Goal: Information Seeking & Learning: Compare options

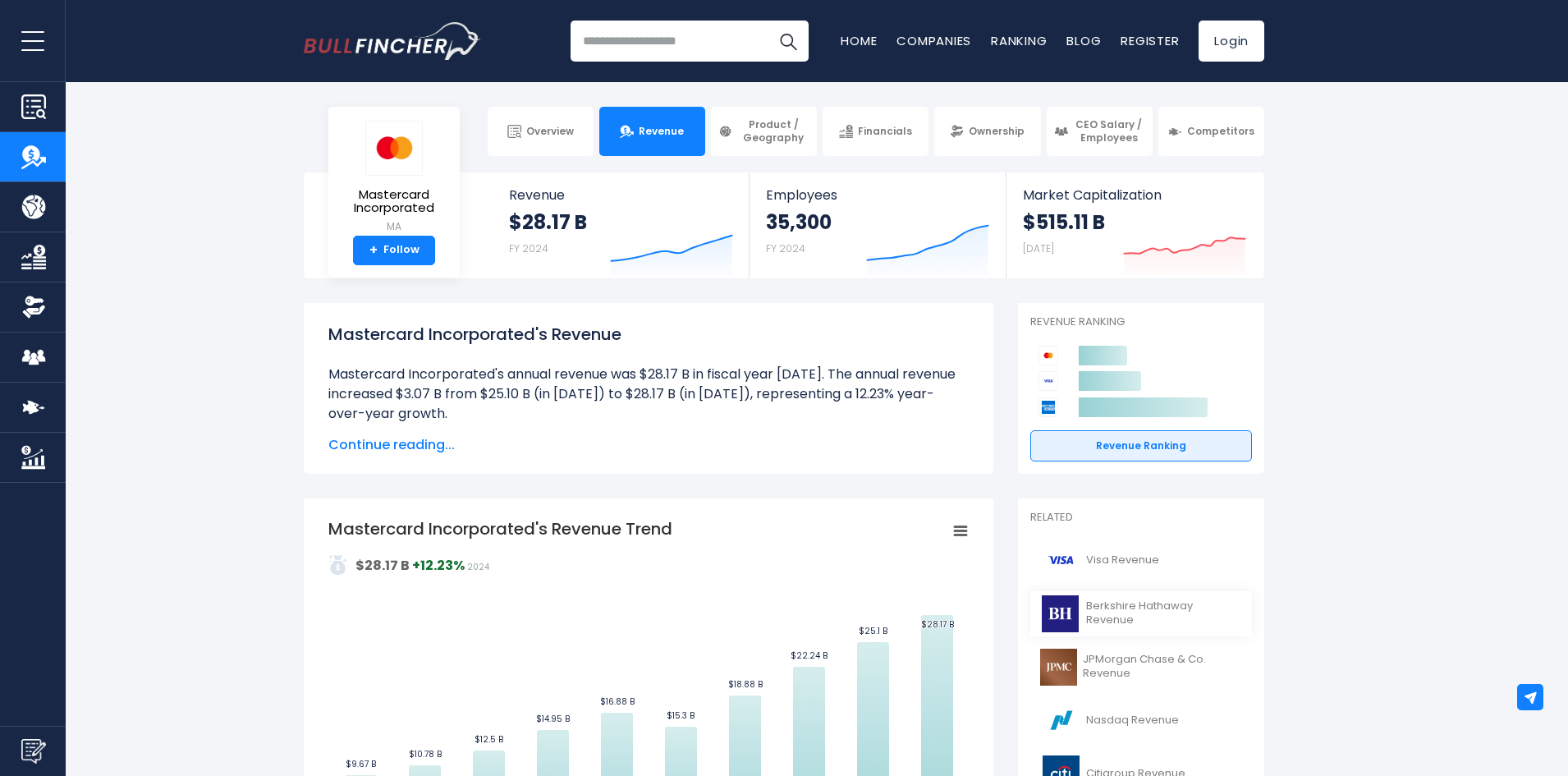
click at [1068, 602] on img at bounding box center [1061, 613] width 41 height 37
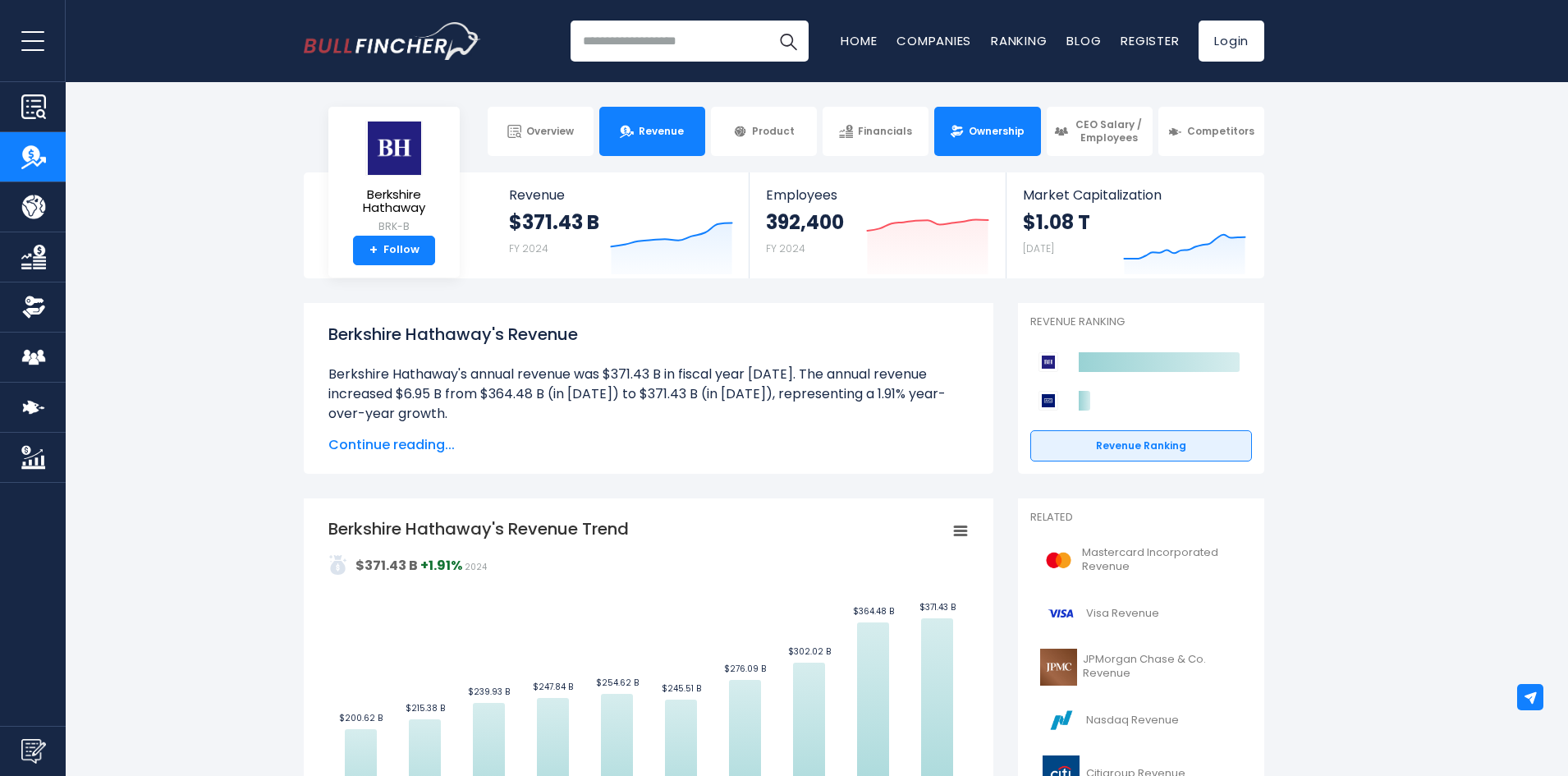
click at [978, 133] on span "Ownership" at bounding box center [997, 131] width 56 height 13
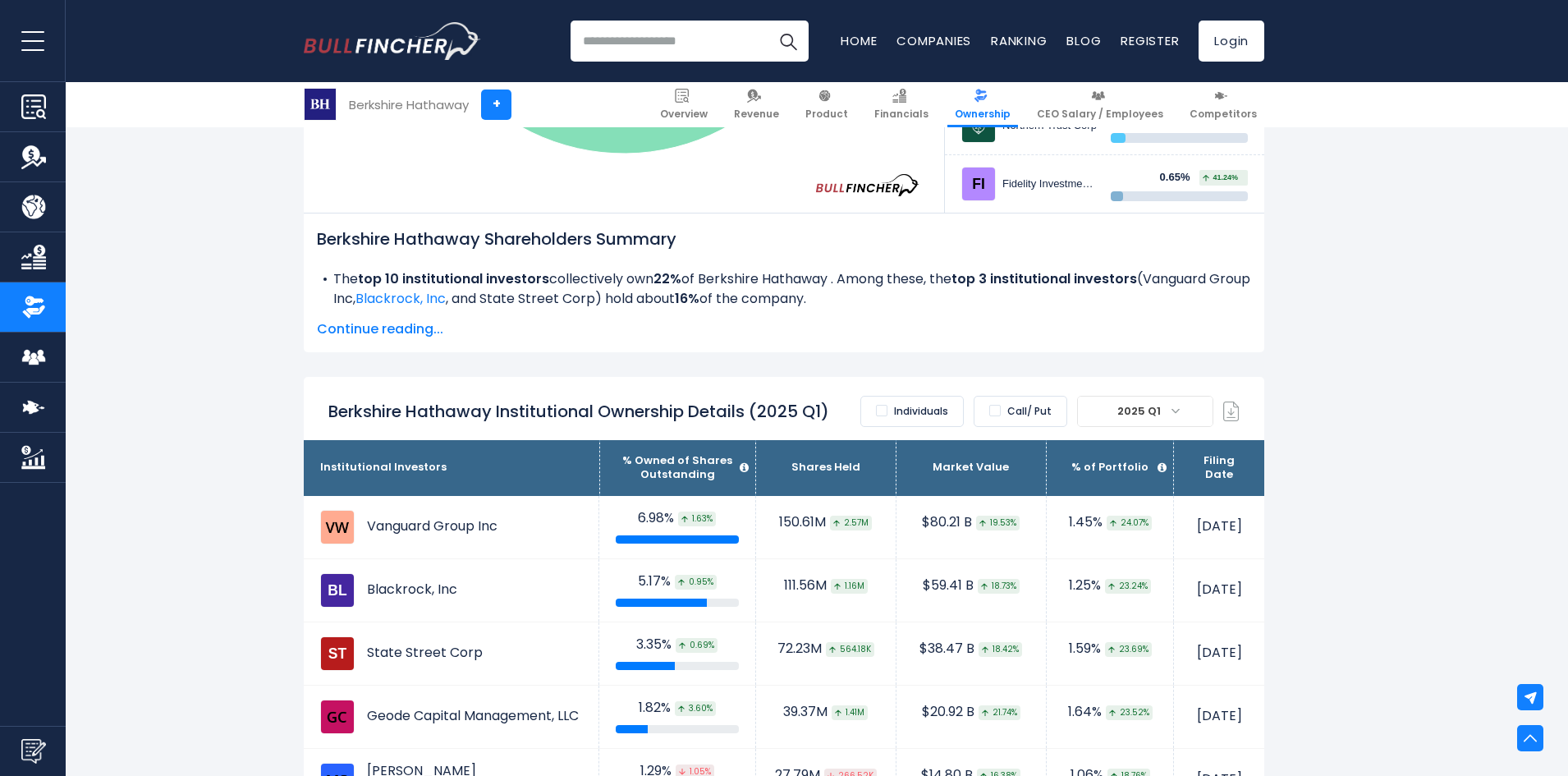
scroll to position [739, 0]
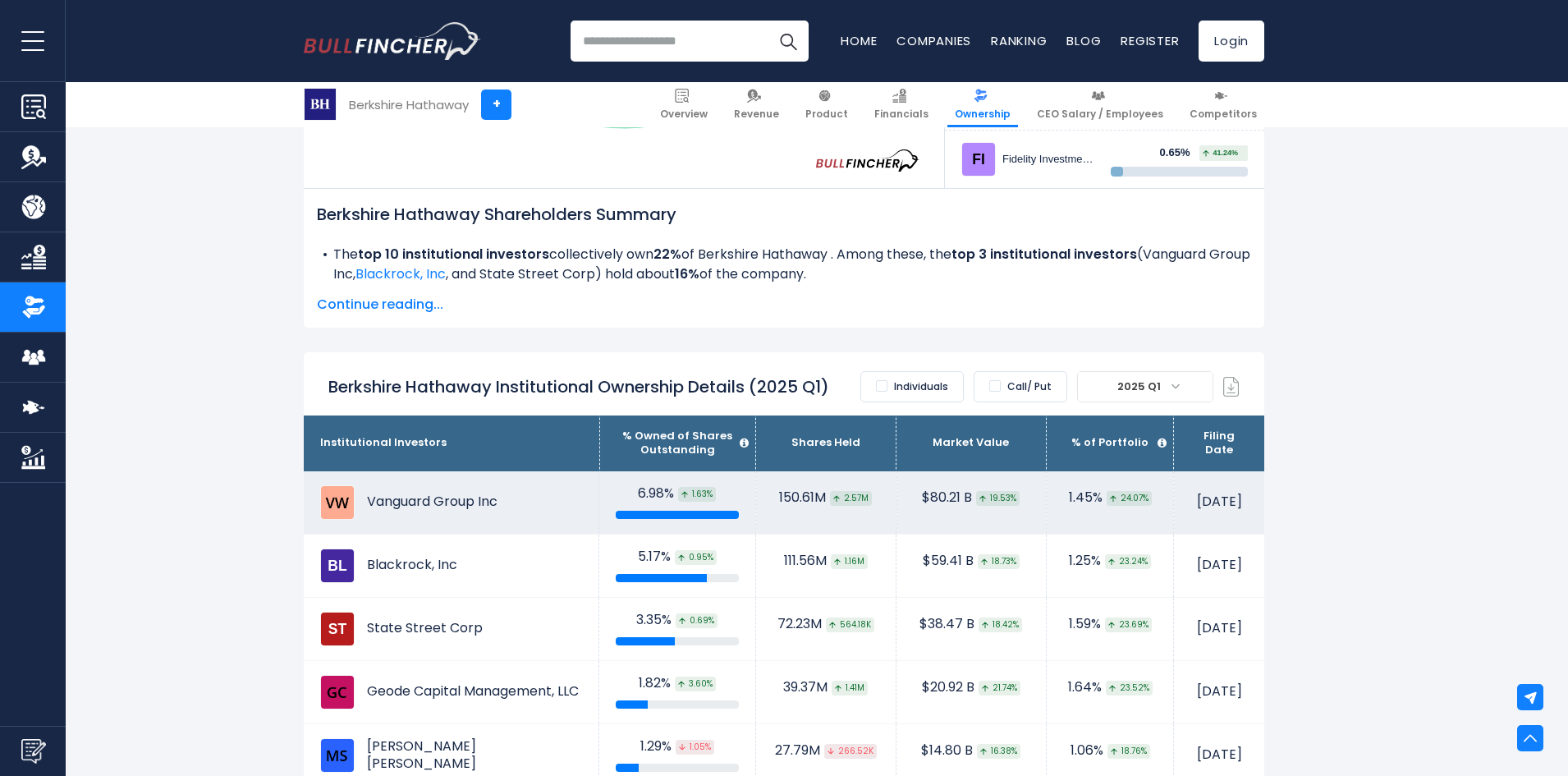
drag, startPoint x: 279, startPoint y: 506, endPoint x: 1264, endPoint y: 527, distance: 985.2
click at [1264, 527] on td "May 9, 2025" at bounding box center [1220, 503] width 91 height 63
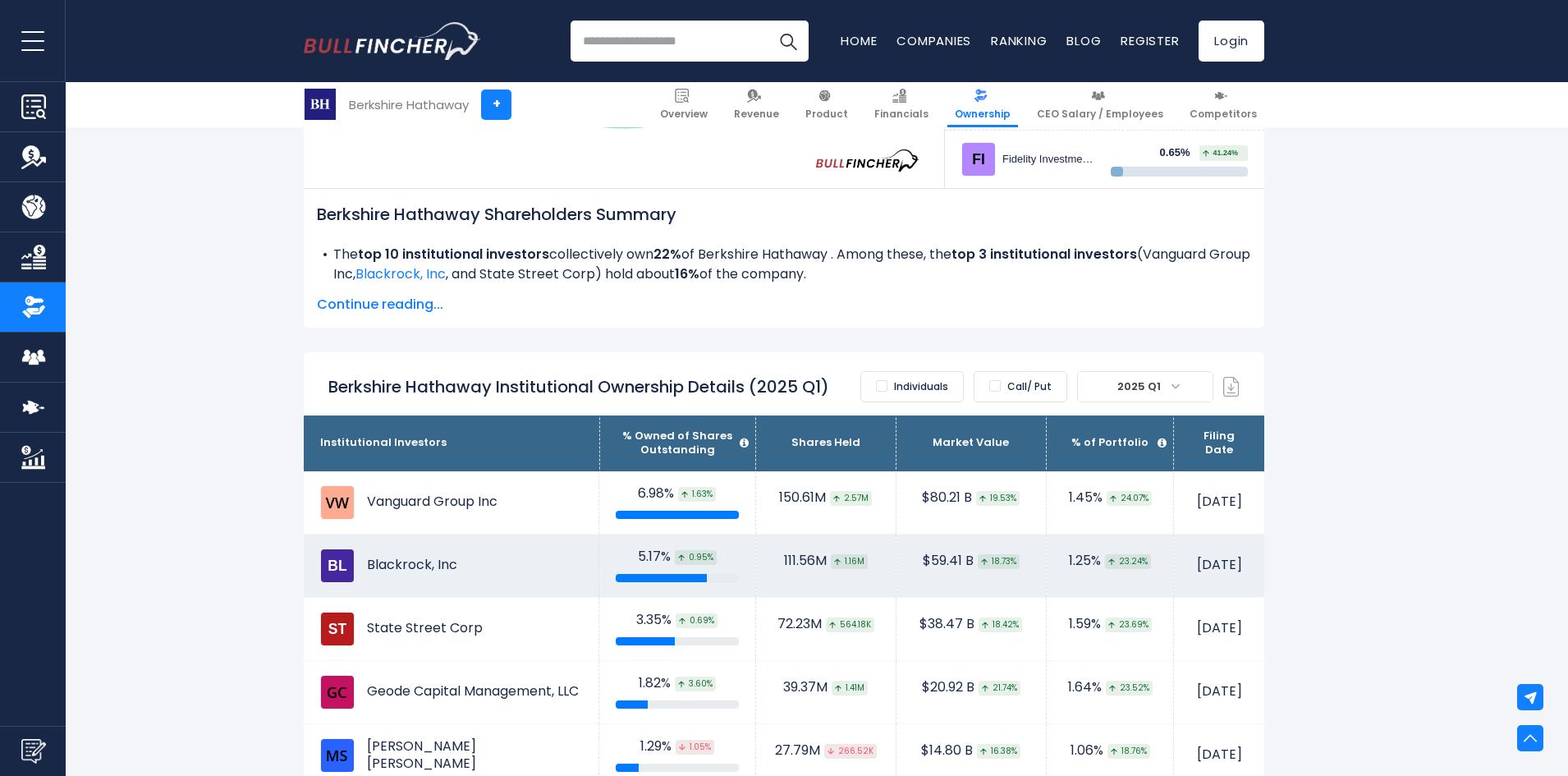
drag, startPoint x: 312, startPoint y: 572, endPoint x: 1243, endPoint y: 583, distance: 931.1
click at [1243, 583] on tr "Blackrock, Inc 5.17% 0.95% 111.56M 1.16M $59.41 B May 2, 2025" at bounding box center [784, 565] width 961 height 63
click at [1249, 583] on td "May 2, 2025" at bounding box center [1220, 565] width 91 height 63
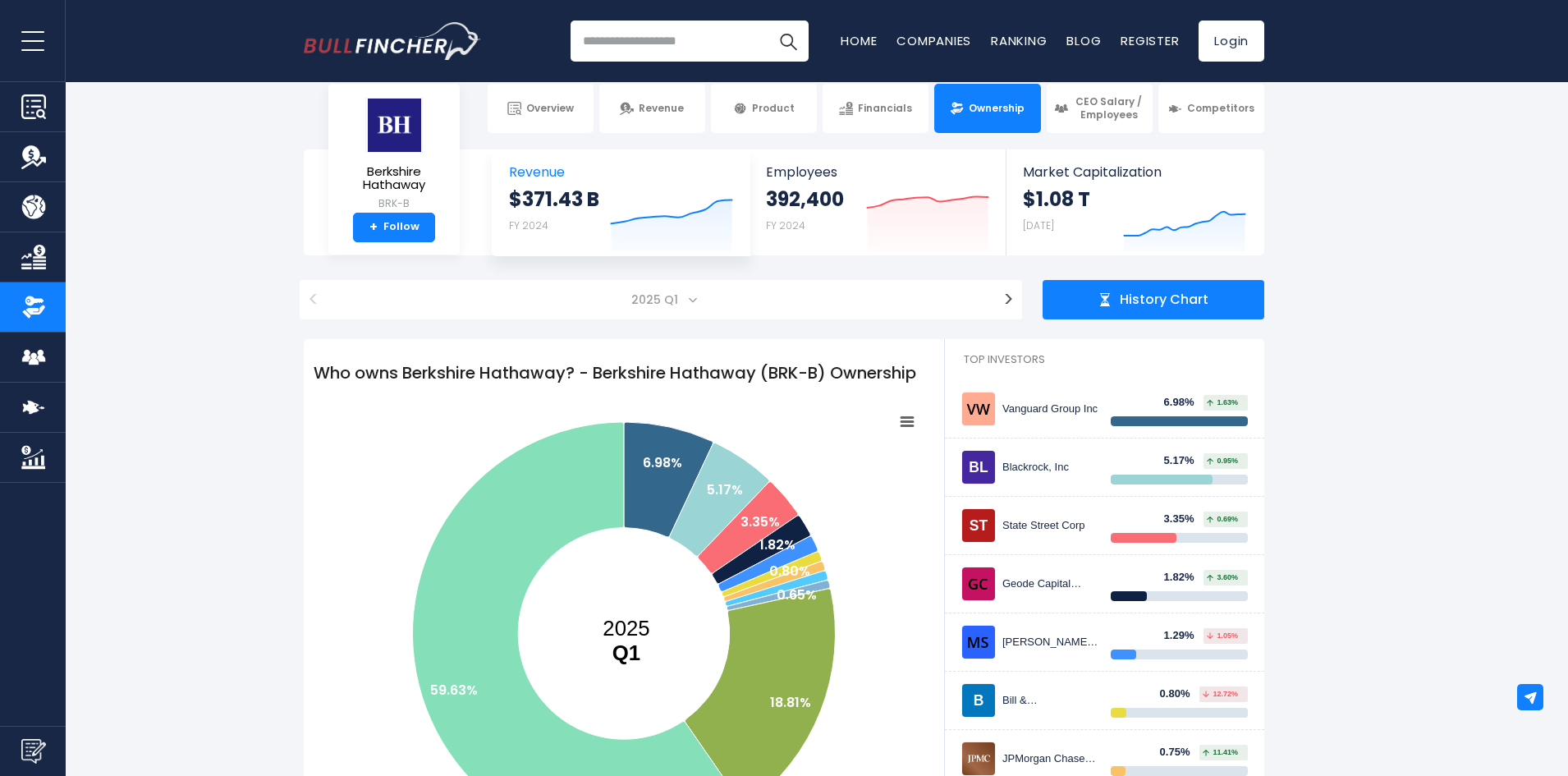
scroll to position [0, 0]
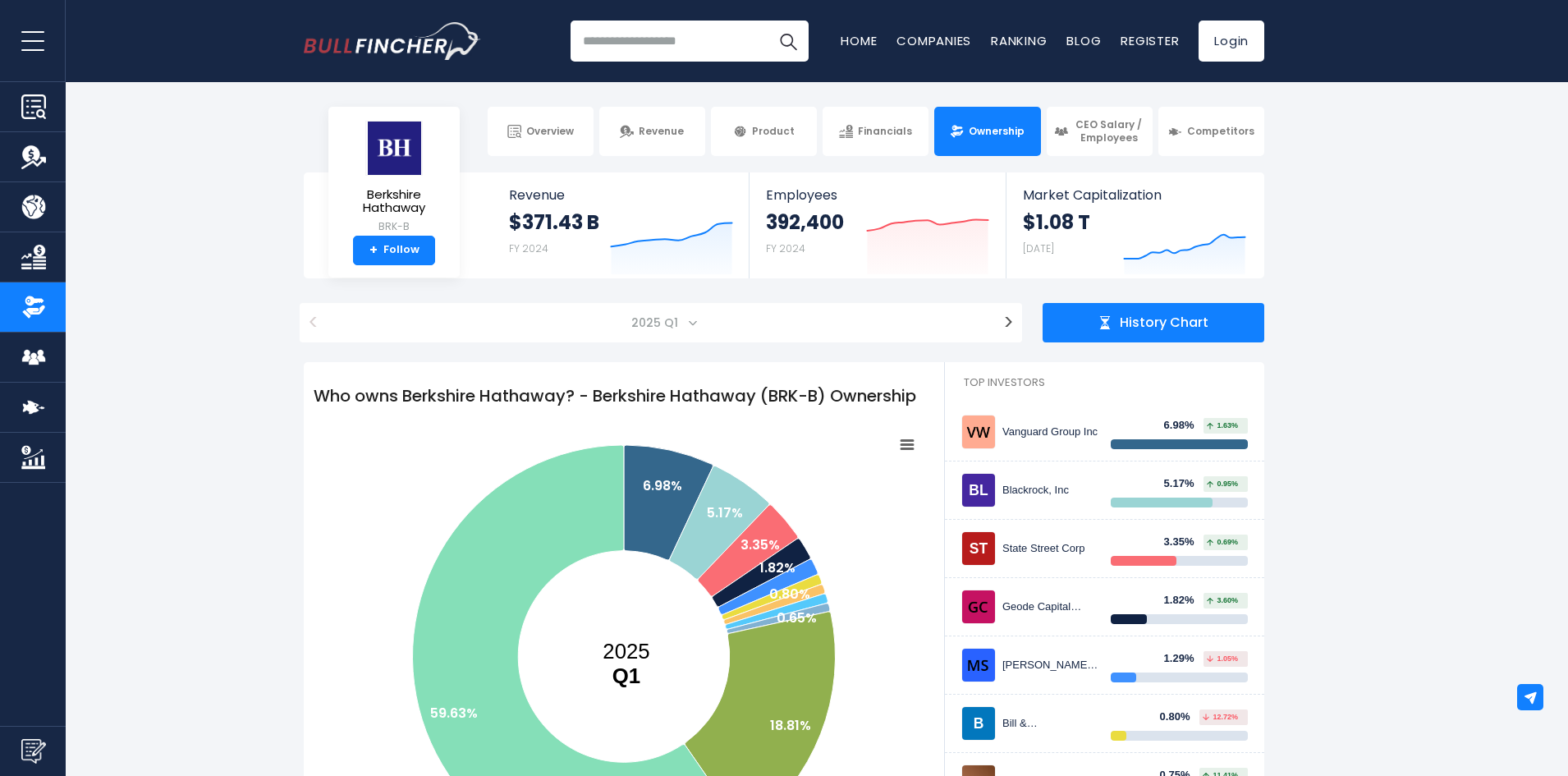
click at [659, 37] on input "search" at bounding box center [689, 40] width 238 height 41
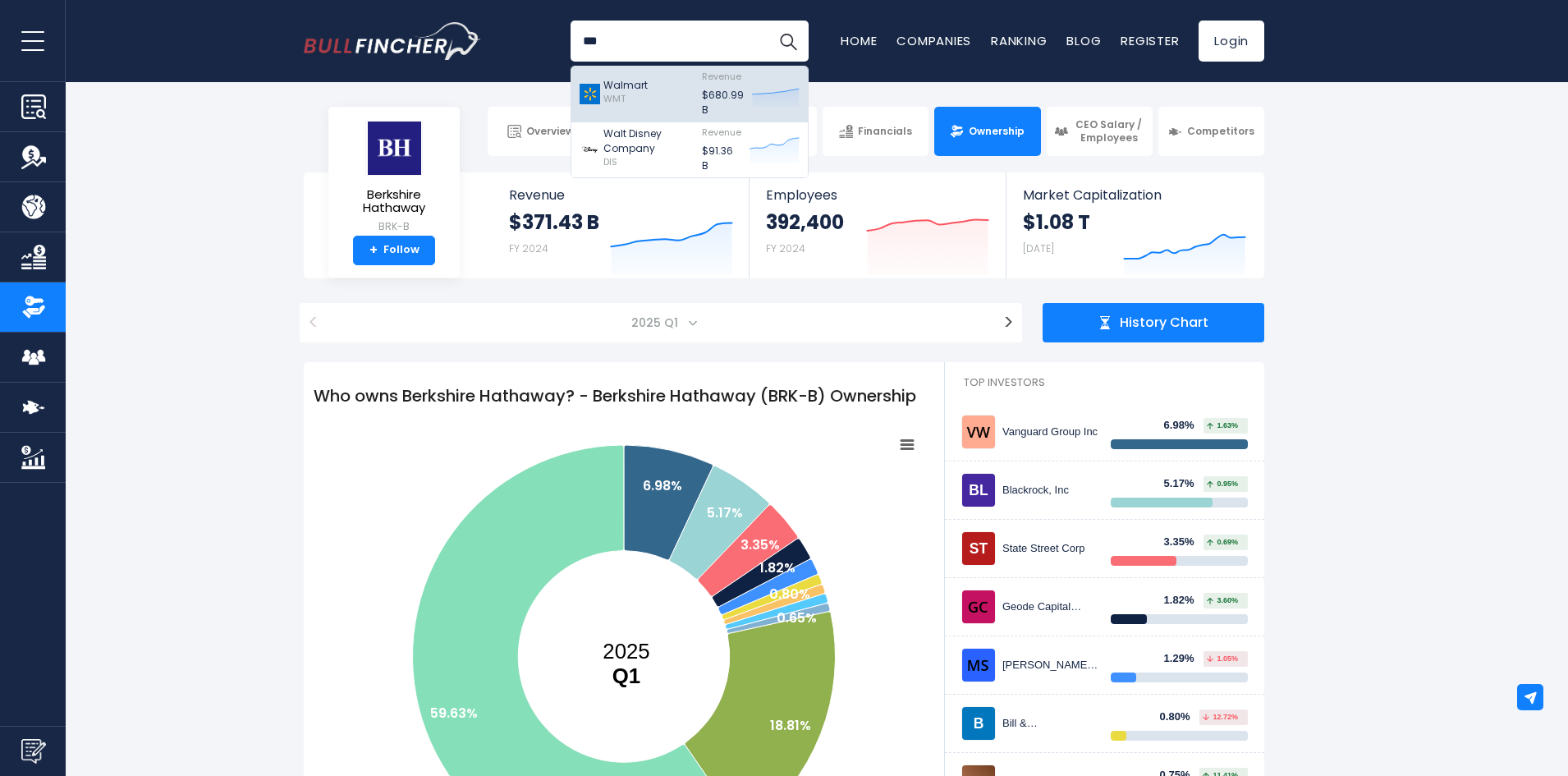
type input "***"
click at [653, 96] on div "Walmart WMT" at bounding box center [636, 93] width 114 height 47
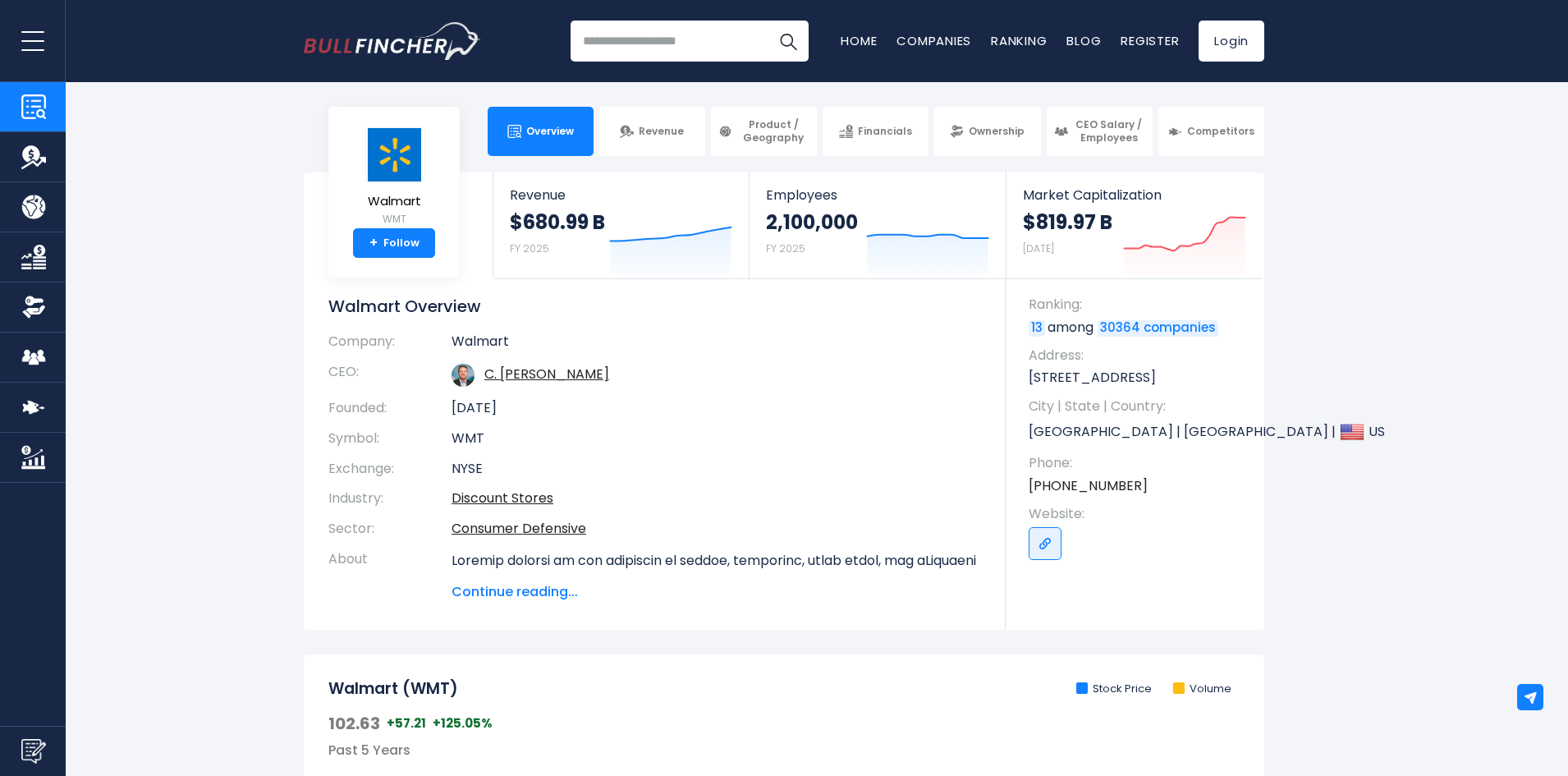
click at [672, 56] on input "search" at bounding box center [689, 40] width 238 height 41
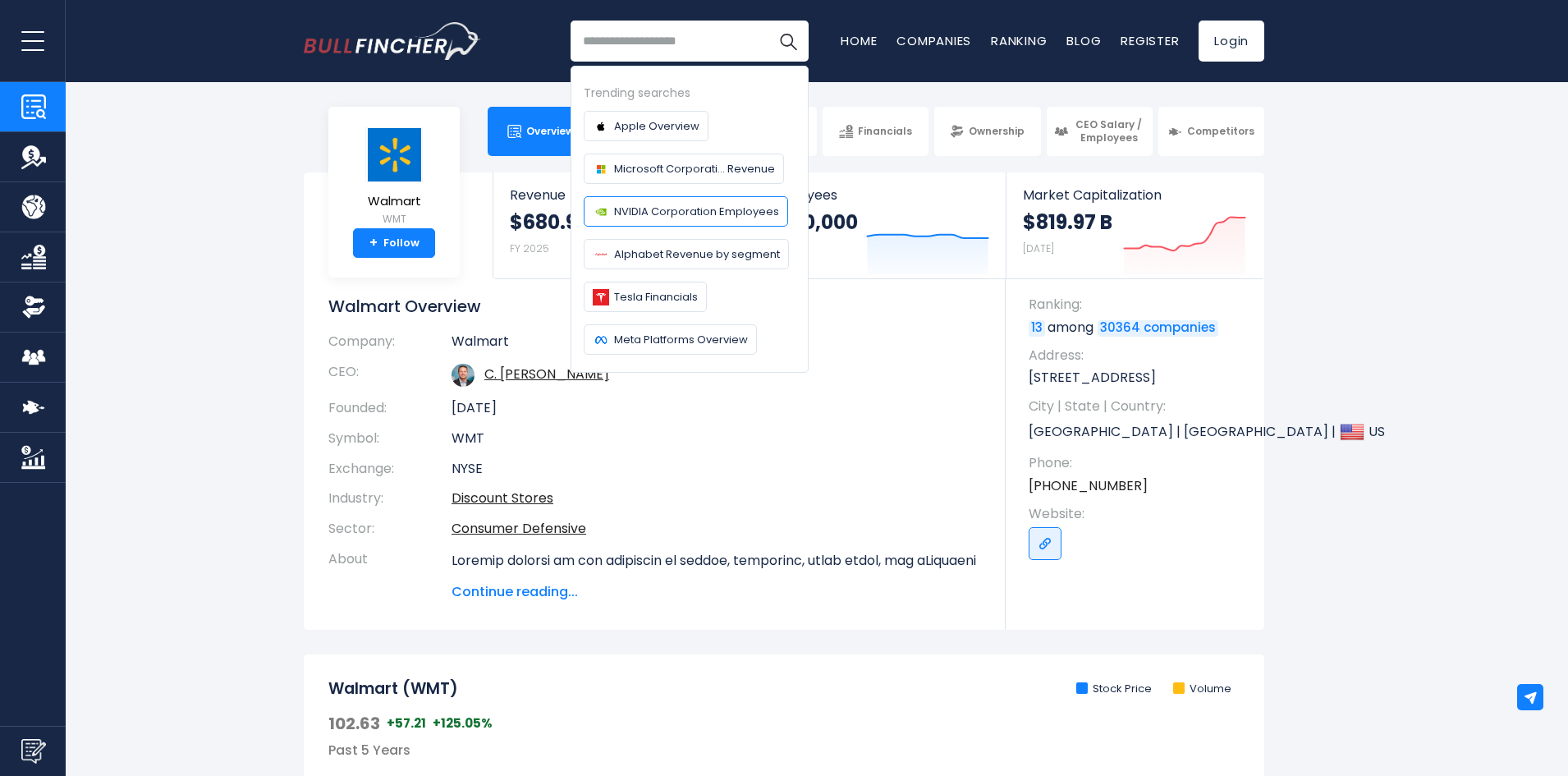
click at [700, 207] on span "NVIDIA Corporation Employees" at bounding box center [697, 212] width 165 height 18
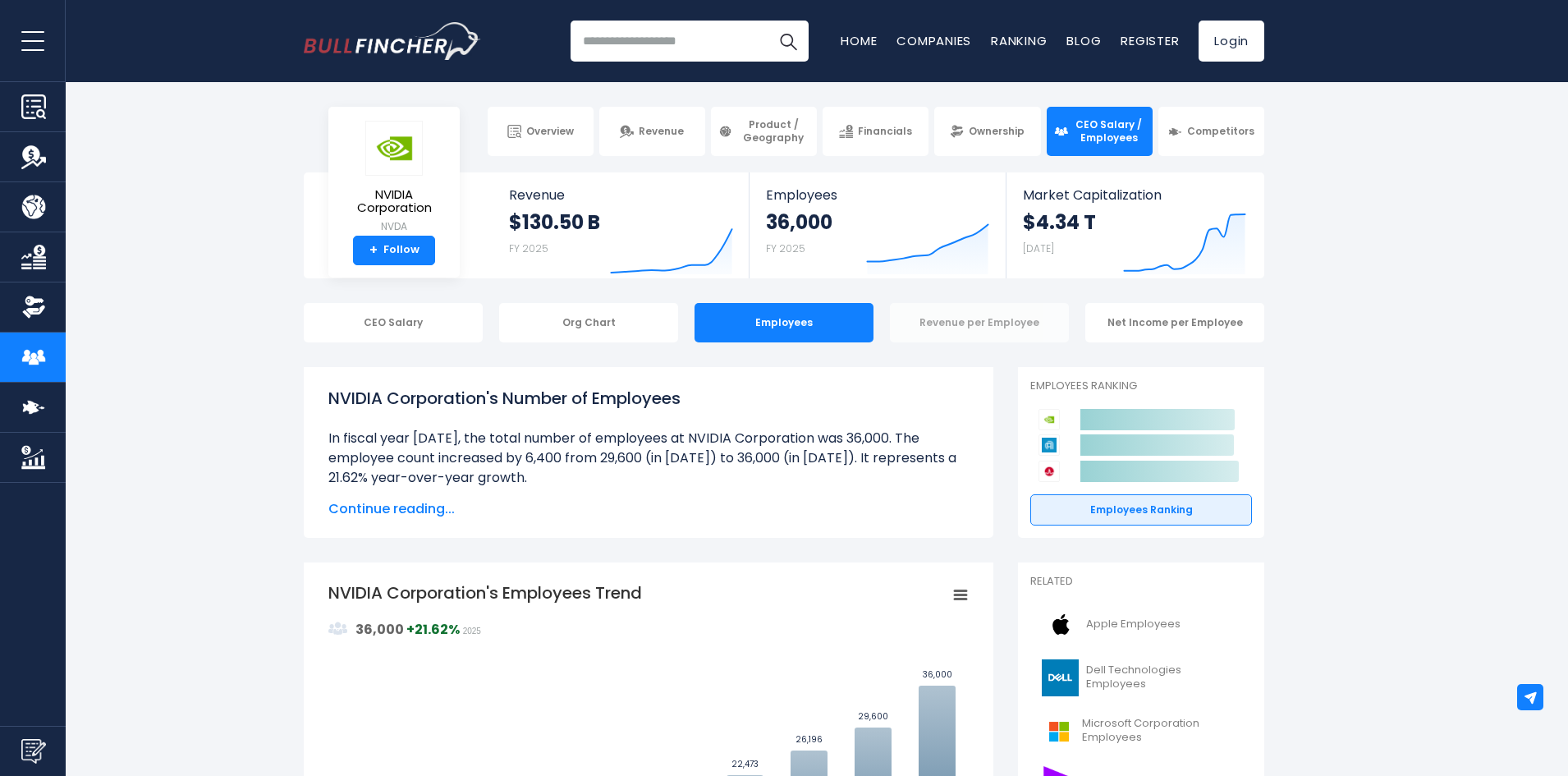
click at [956, 330] on div "Revenue per Employee" at bounding box center [980, 323] width 179 height 40
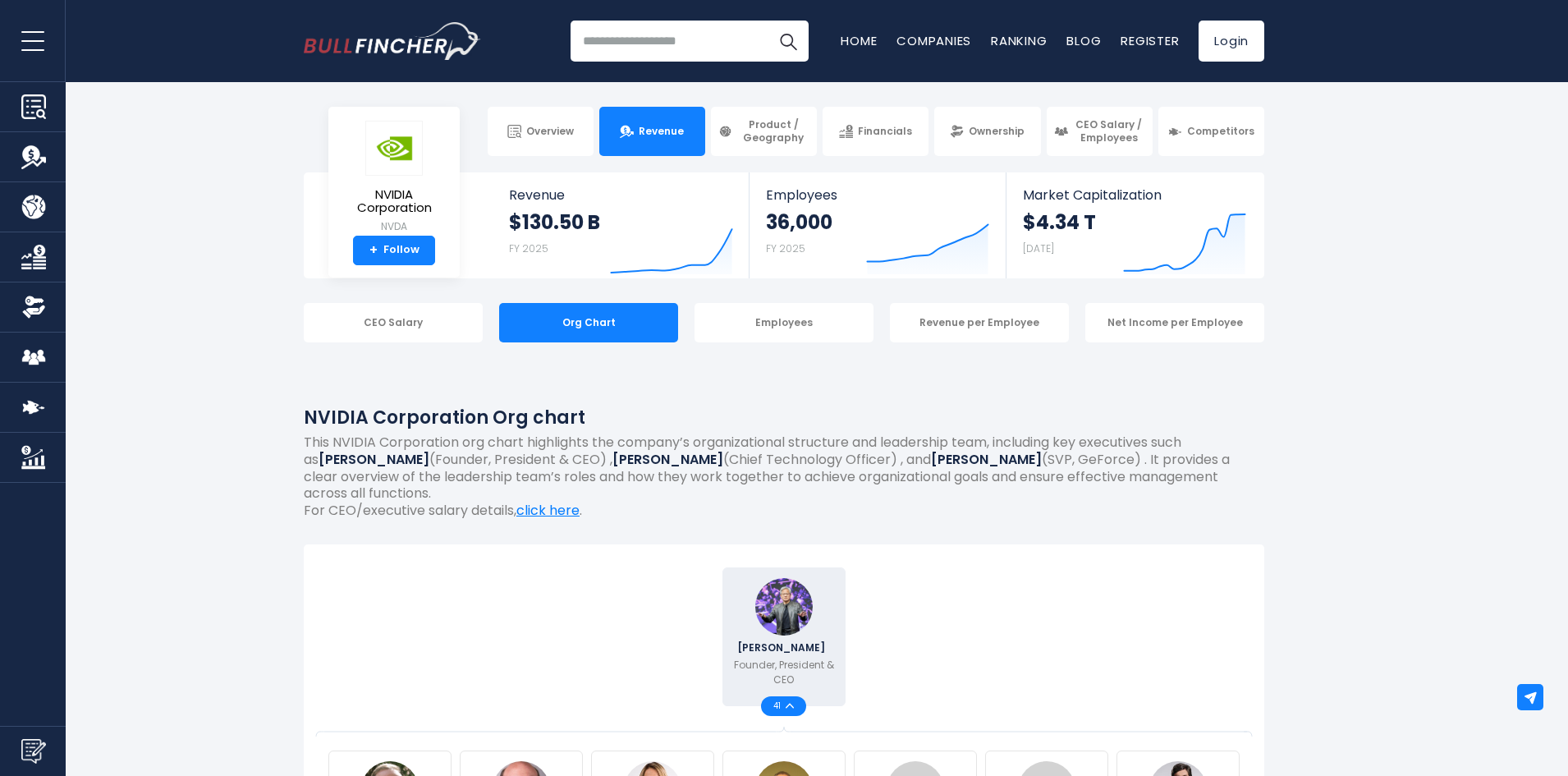
click at [666, 134] on span "Revenue" at bounding box center [661, 131] width 45 height 13
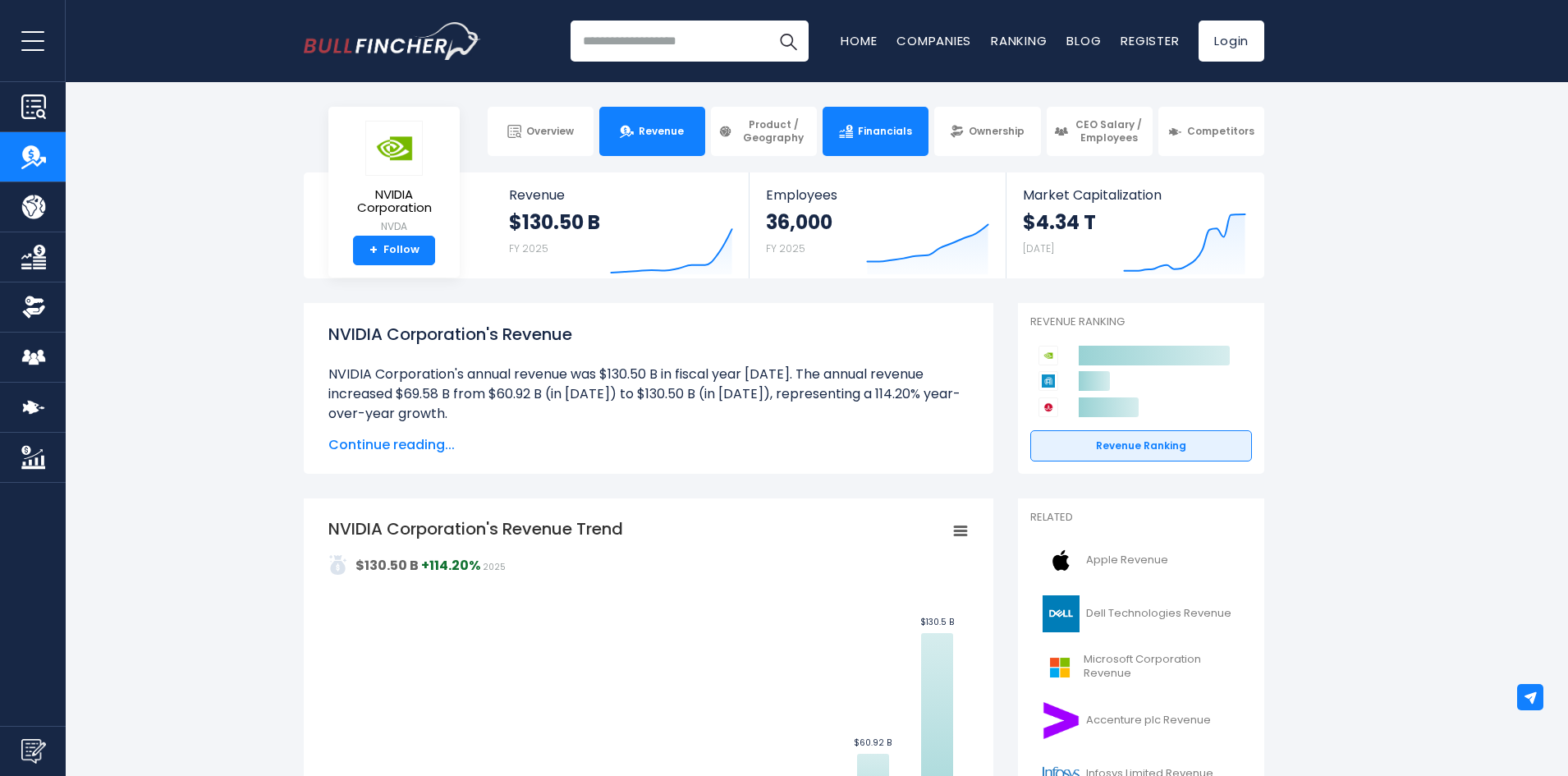
click at [869, 120] on link "Financials" at bounding box center [875, 131] width 106 height 49
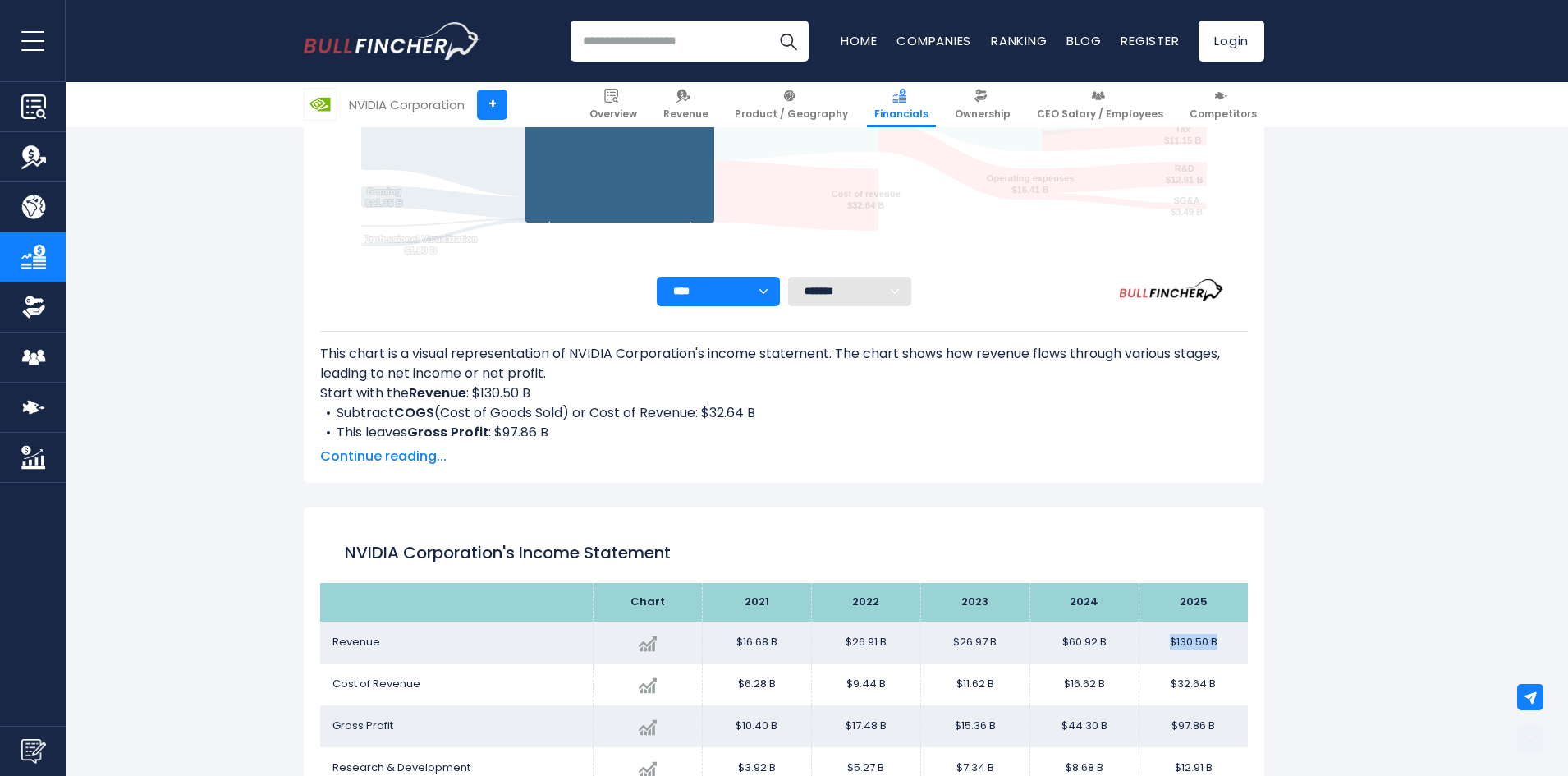
scroll to position [724, 0]
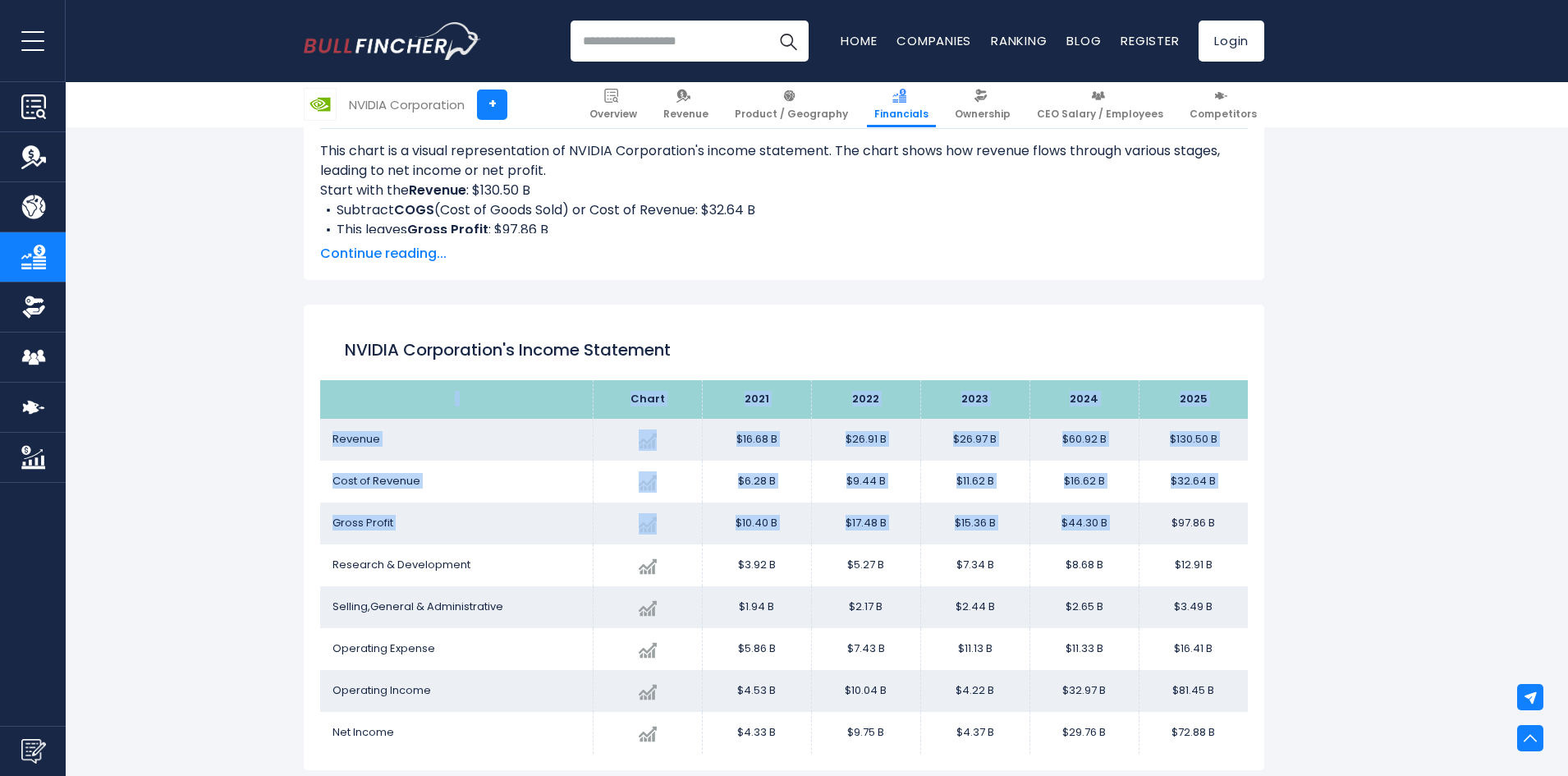
drag, startPoint x: 1163, startPoint y: 521, endPoint x: 1283, endPoint y: 514, distance: 120.2
drag, startPoint x: 1163, startPoint y: 520, endPoint x: 1259, endPoint y: 533, distance: 96.9
click at [1259, 533] on div "NVIDIA Corporation's Income Statement Chart 2025" at bounding box center [784, 538] width 961 height 466
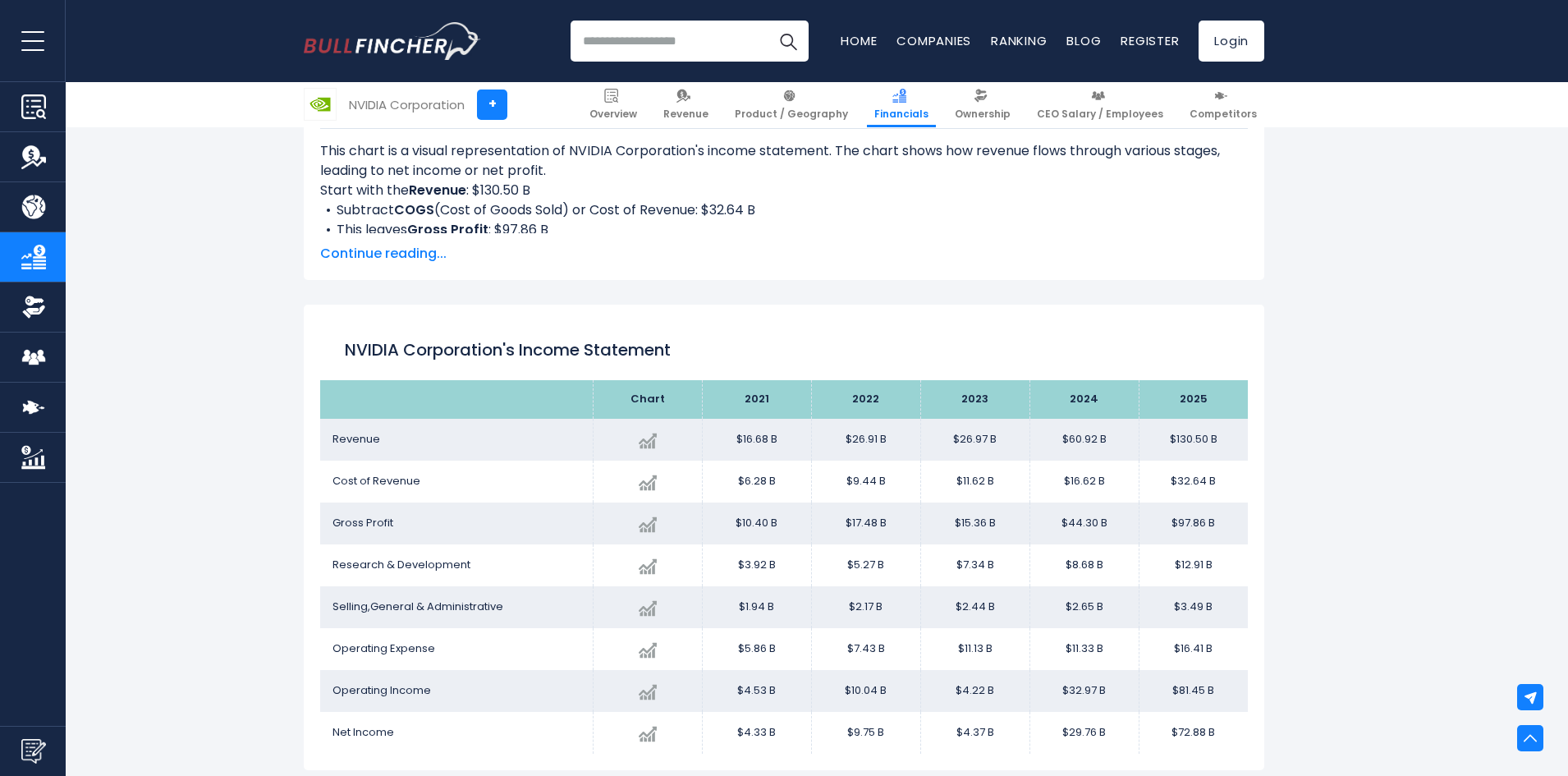
click at [632, 52] on input "search" at bounding box center [689, 40] width 238 height 41
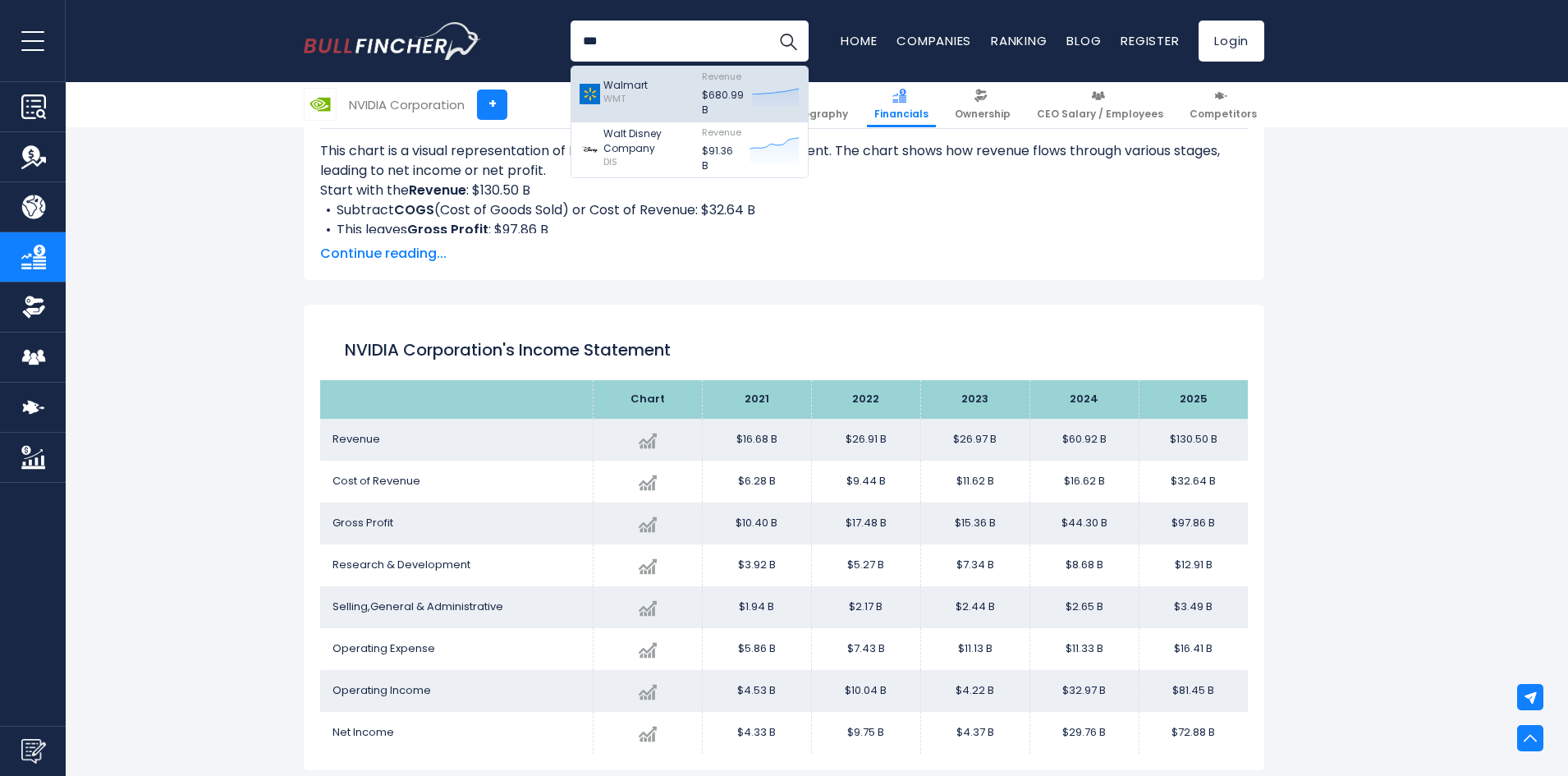
type input "***"
click at [663, 104] on div "Walmart WMT" at bounding box center [636, 93] width 114 height 47
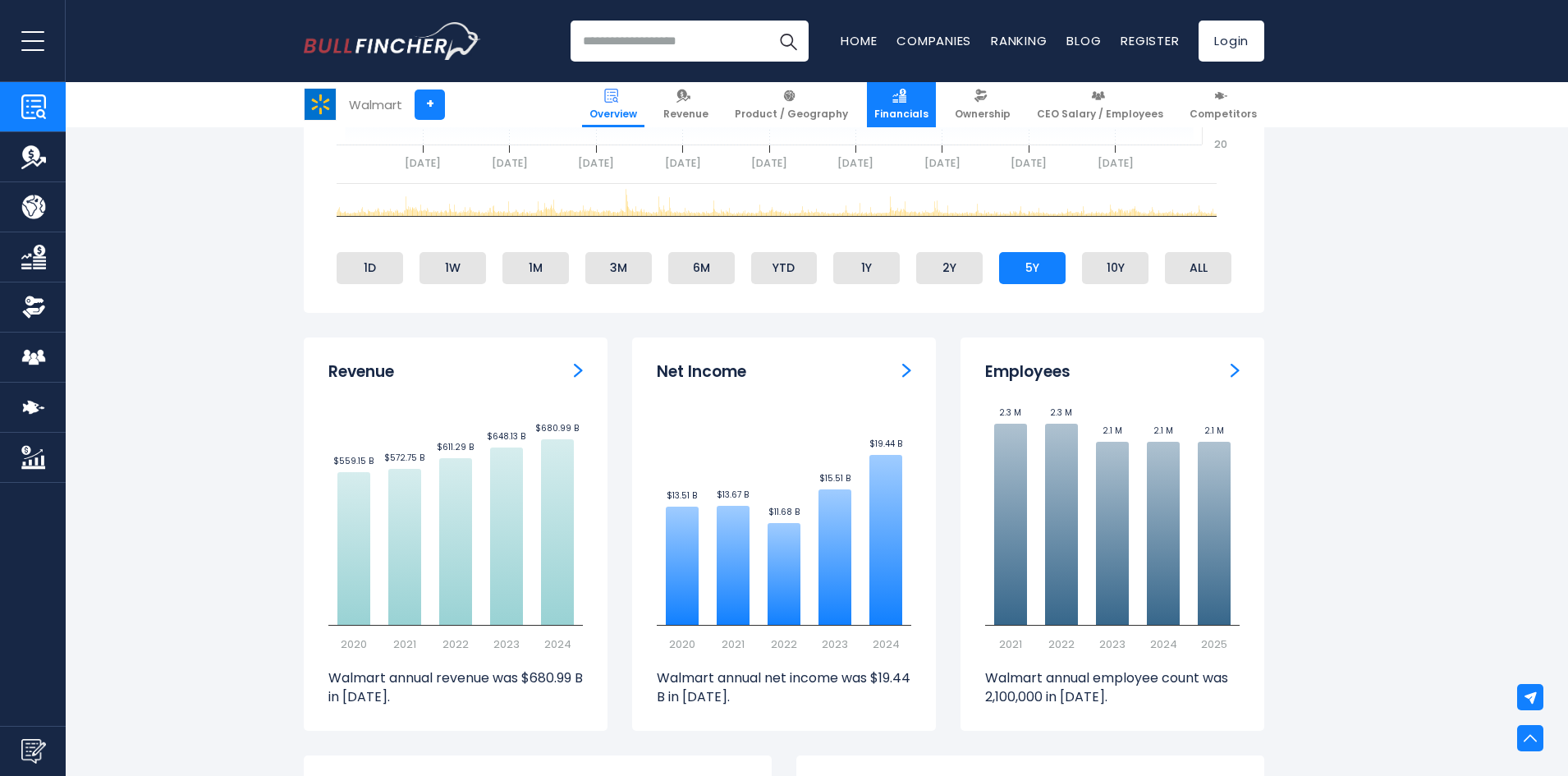
click at [906, 97] on img at bounding box center [899, 96] width 14 height 14
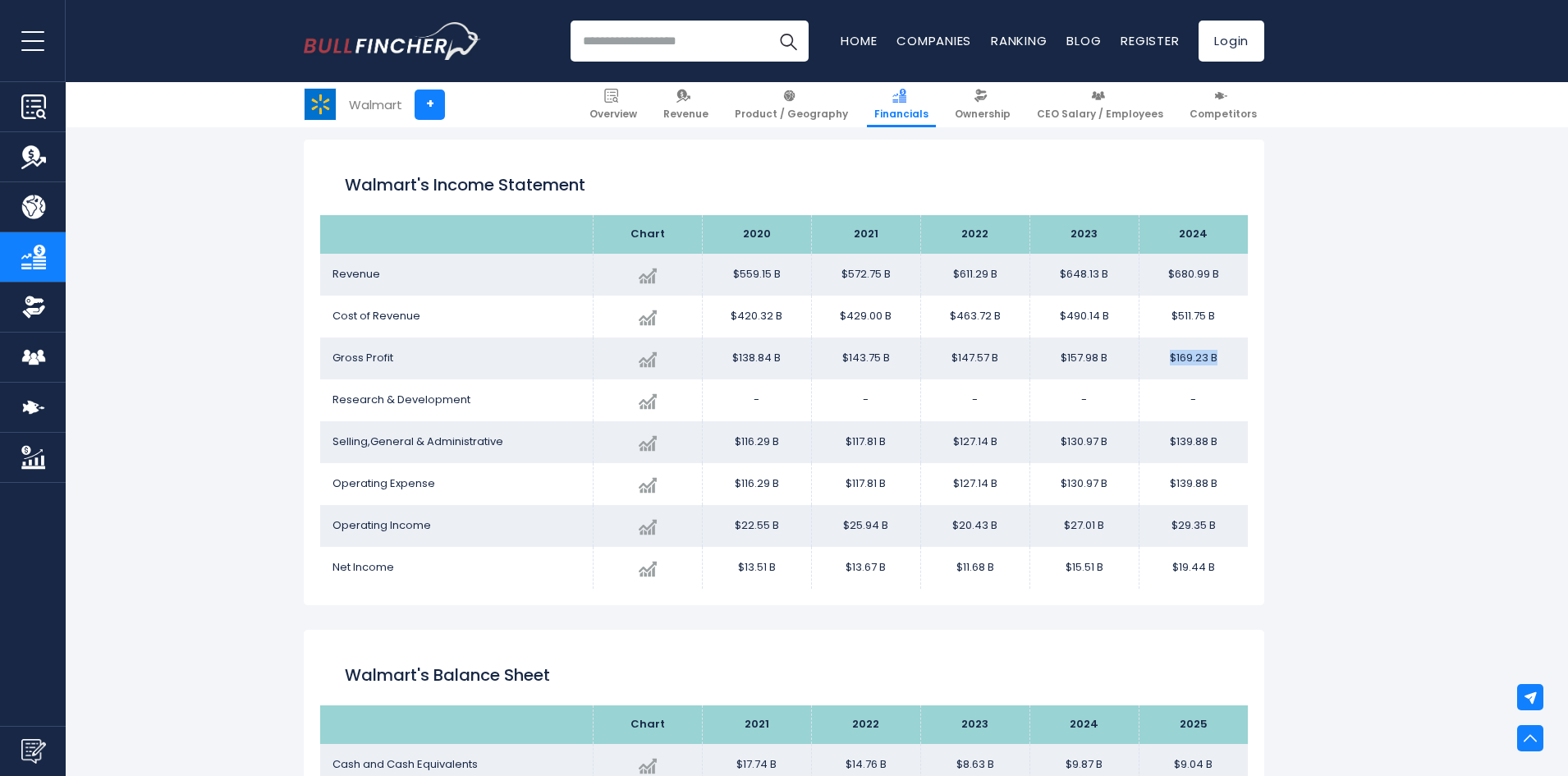
drag, startPoint x: 1165, startPoint y: 360, endPoint x: 1230, endPoint y: 365, distance: 65.2
click at [1230, 365] on td "$169.23 B" at bounding box center [1194, 359] width 109 height 42
drag, startPoint x: 727, startPoint y: 363, endPoint x: 1221, endPoint y: 373, distance: 494.1
click at [1221, 373] on tr "Gross Profit Created with Highcharts 12.1.2 $169.23 B + 7.12% 2025 $138.84B ​ $…" at bounding box center [784, 359] width 928 height 42
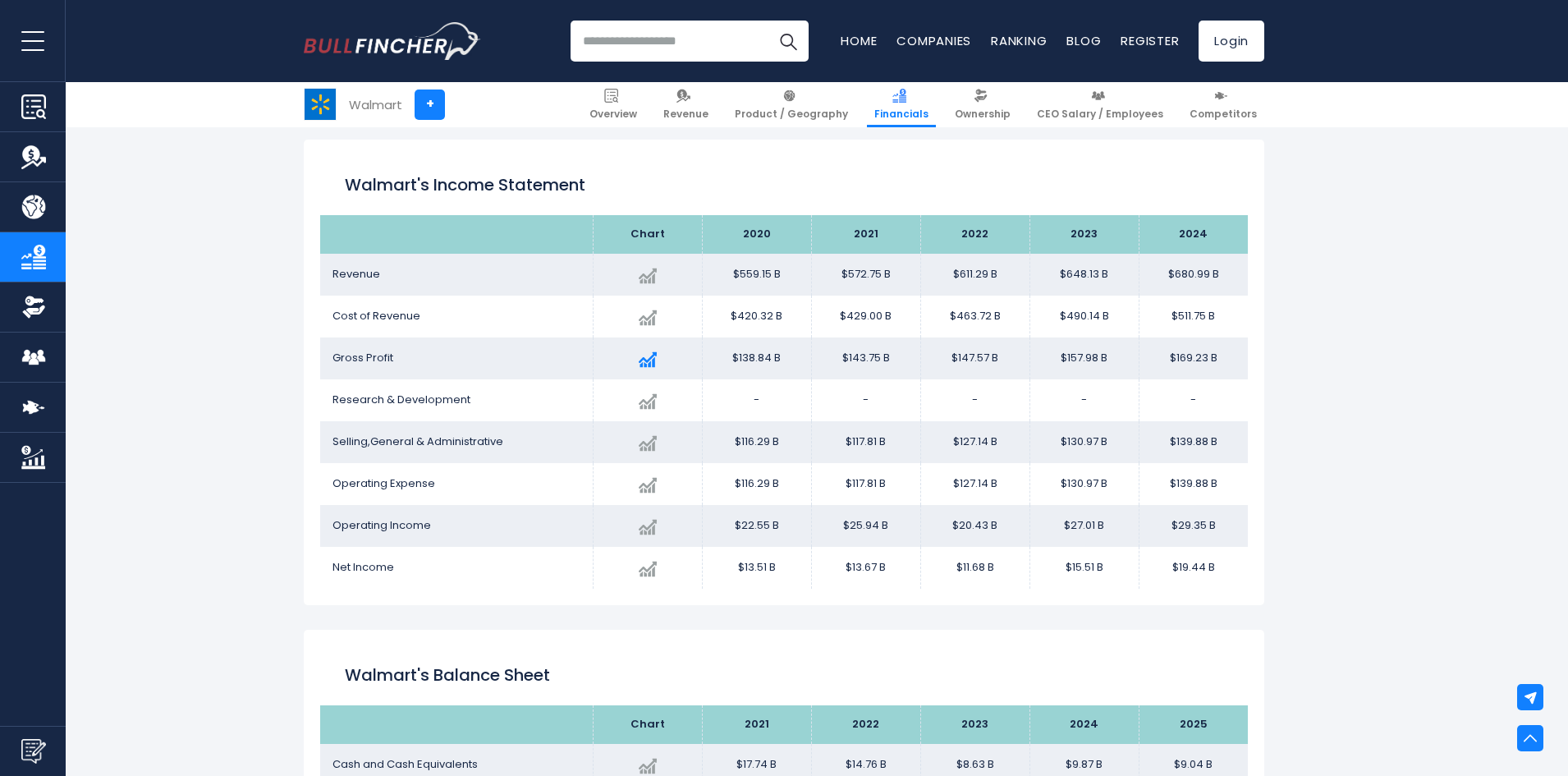
click at [699, 363] on td "Created with Highcharts 12.1.2 $169.23 B + 7.12% 2025 $138.84B ​ $138.84B $143.…" at bounding box center [647, 359] width 109 height 42
drag, startPoint x: 719, startPoint y: 355, endPoint x: 1234, endPoint y: 368, distance: 515.2
click at [1234, 368] on tr "Gross Profit Created with Highcharts 12.1.2 $169.23 B + 7.12% 2025 $138.84B ​ $…" at bounding box center [784, 359] width 928 height 42
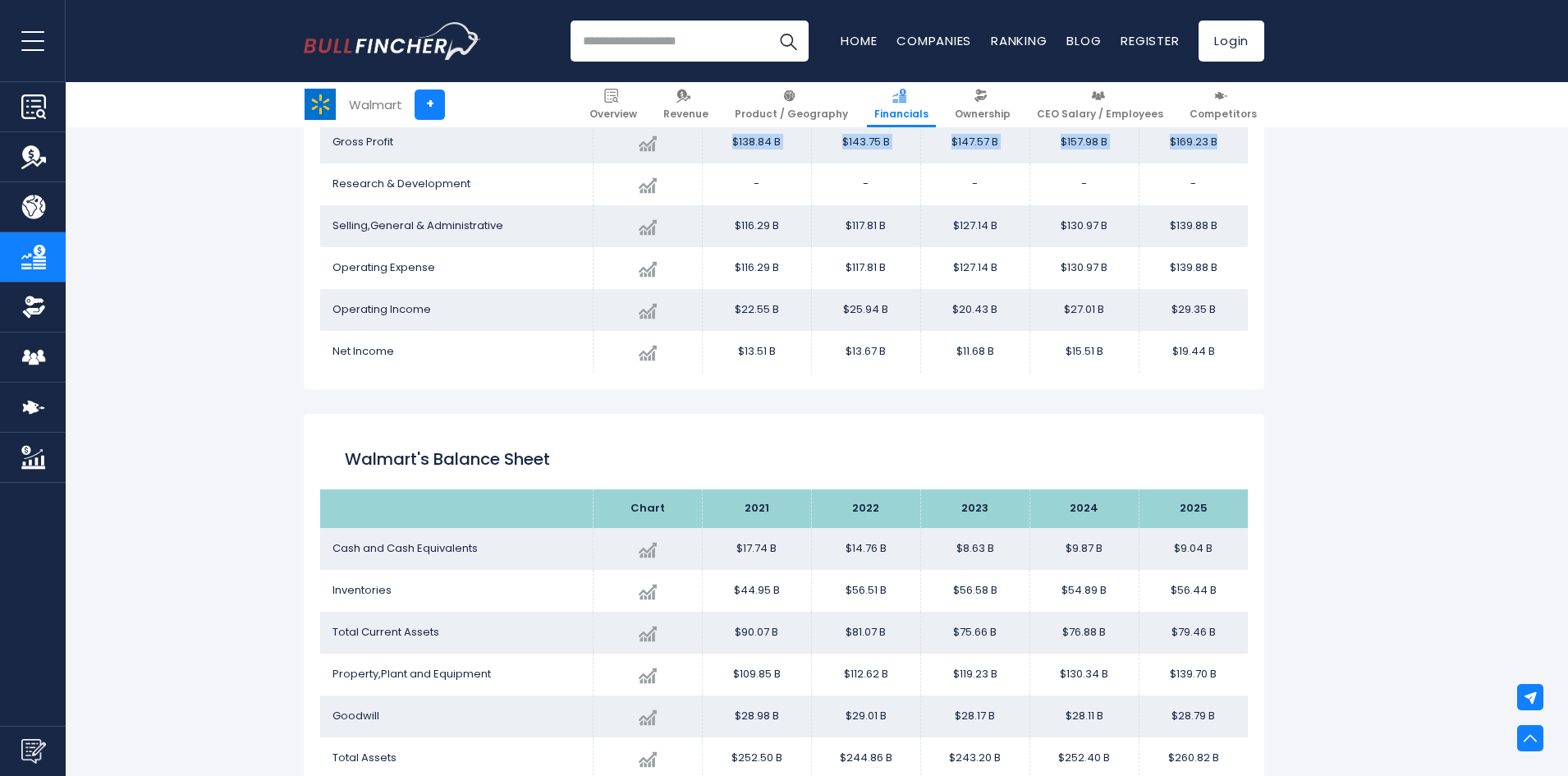
scroll to position [1053, 0]
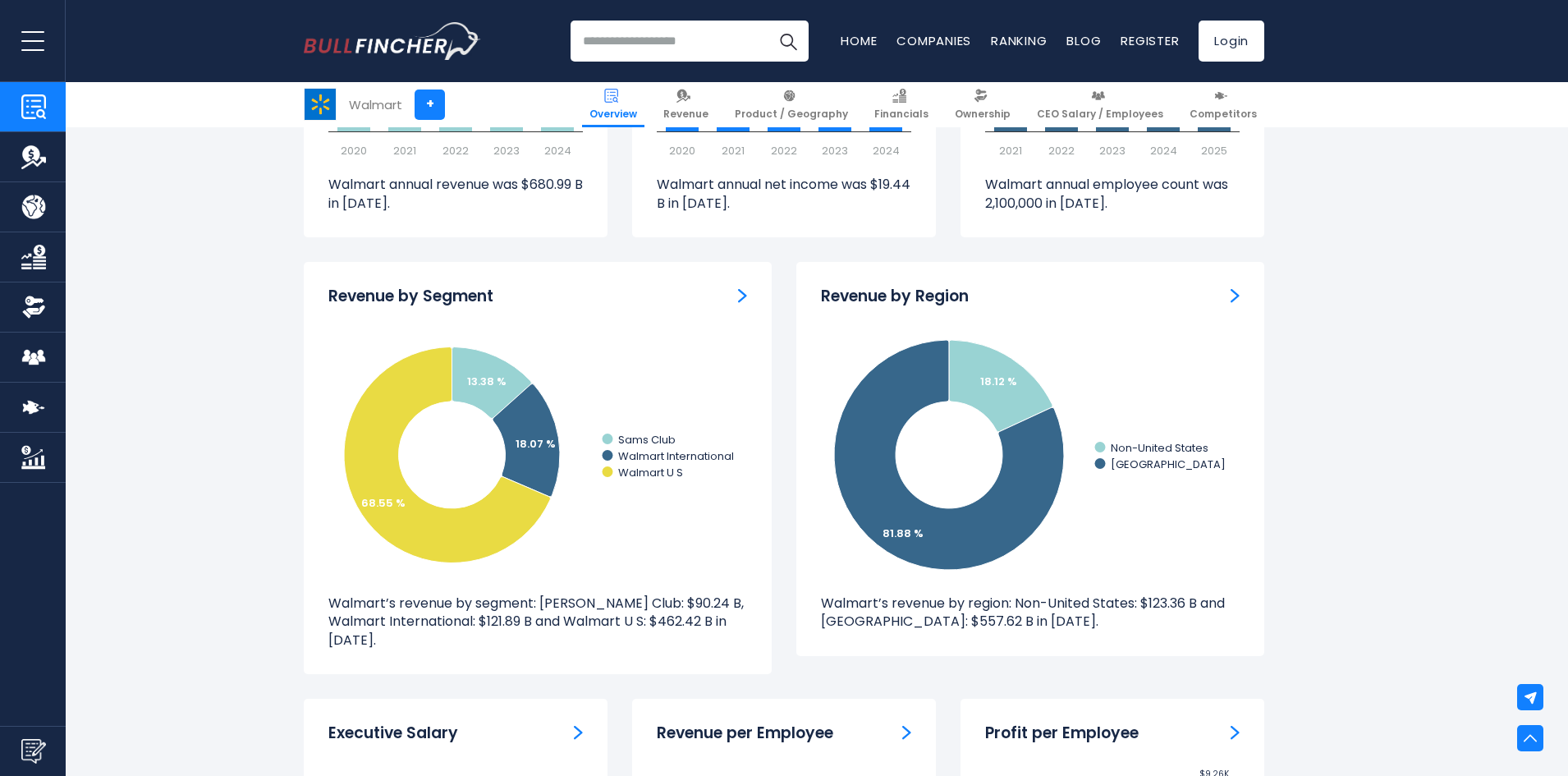
scroll to position [1315, 0]
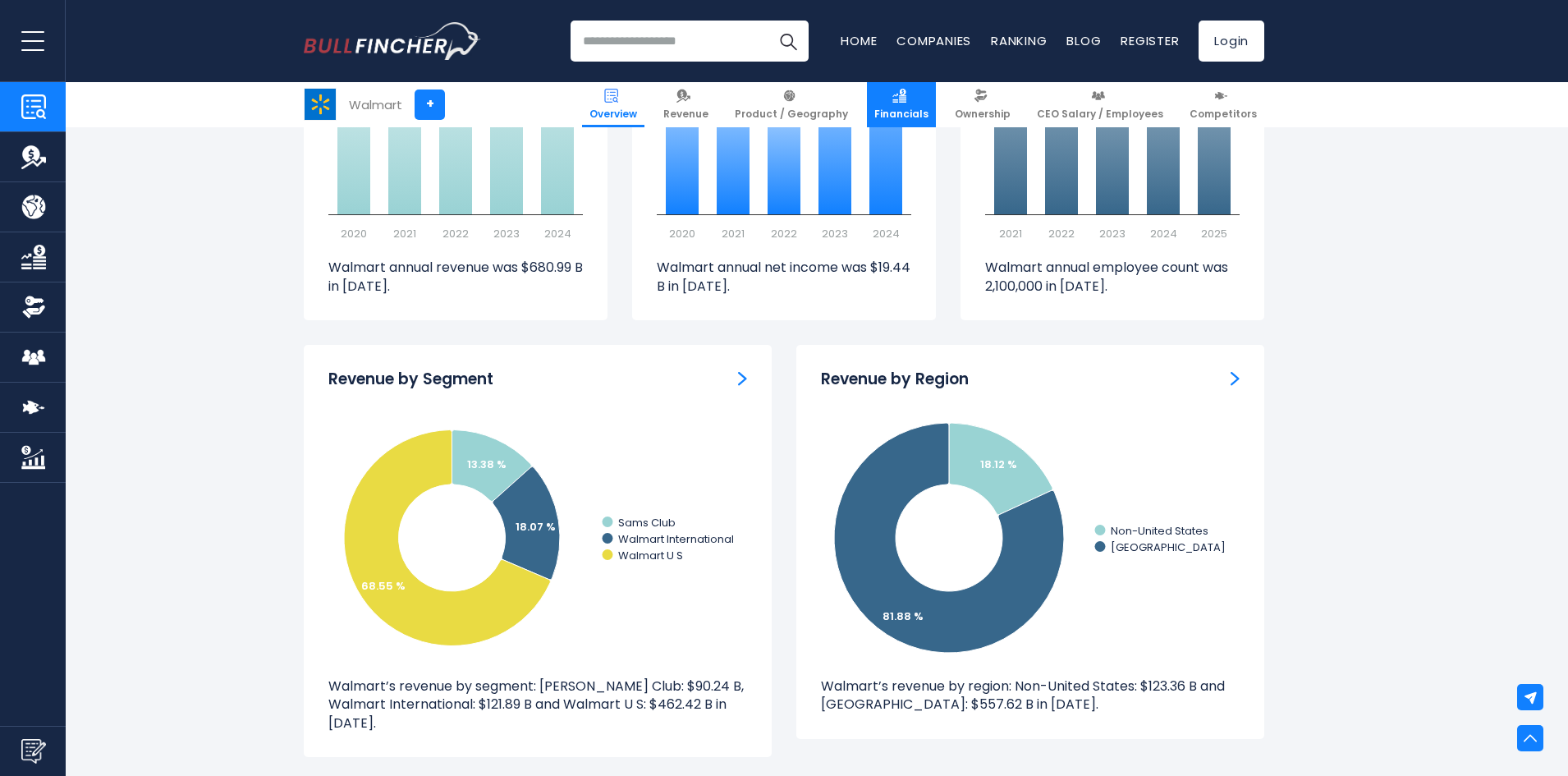
click at [906, 98] on img at bounding box center [899, 96] width 14 height 14
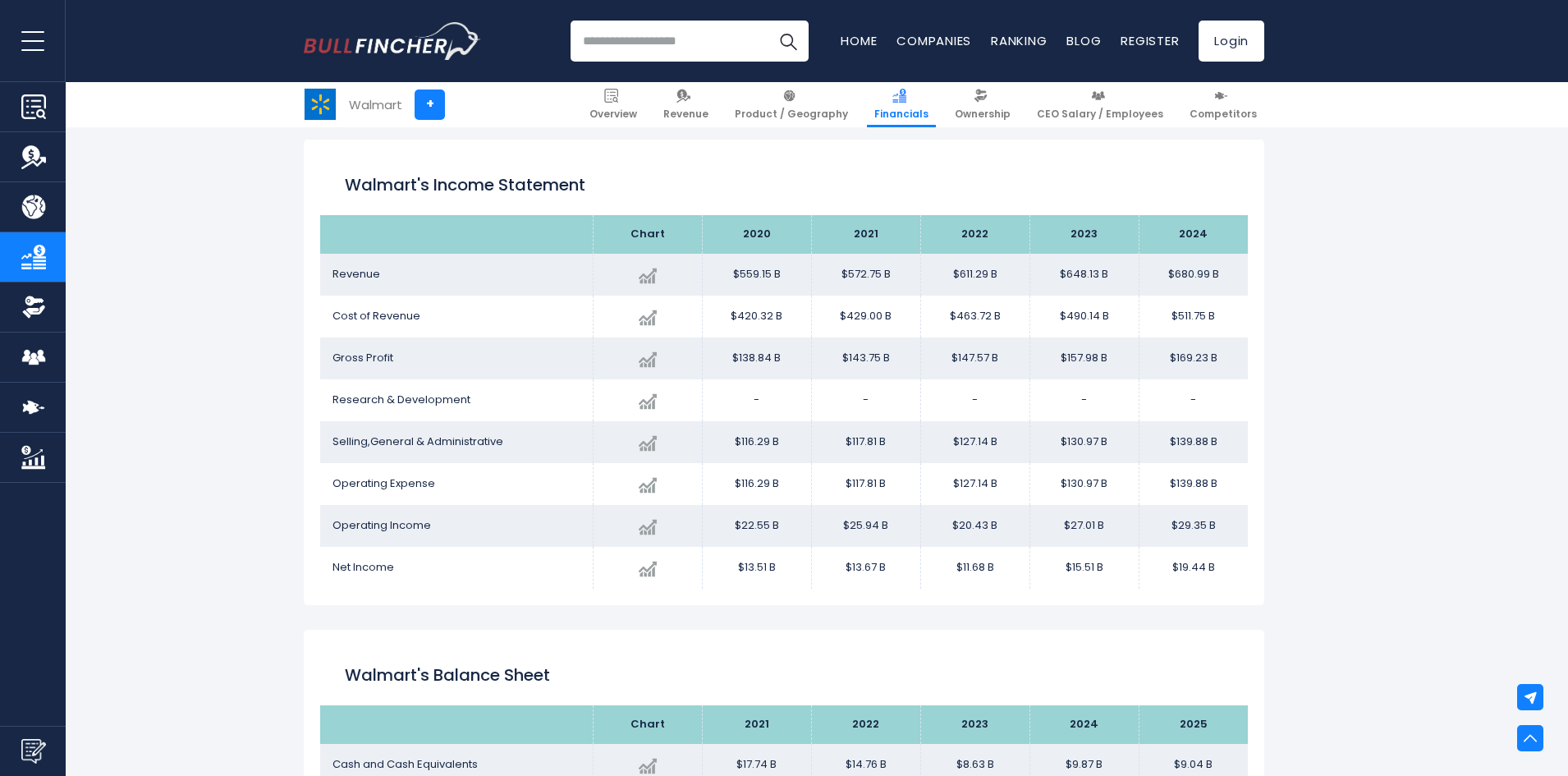
click at [1171, 312] on td "$511.75 B" at bounding box center [1194, 316] width 109 height 42
click at [1165, 357] on td "$169.23 B" at bounding box center [1194, 359] width 109 height 42
click at [1165, 367] on td "$169.23 B" at bounding box center [1194, 359] width 109 height 42
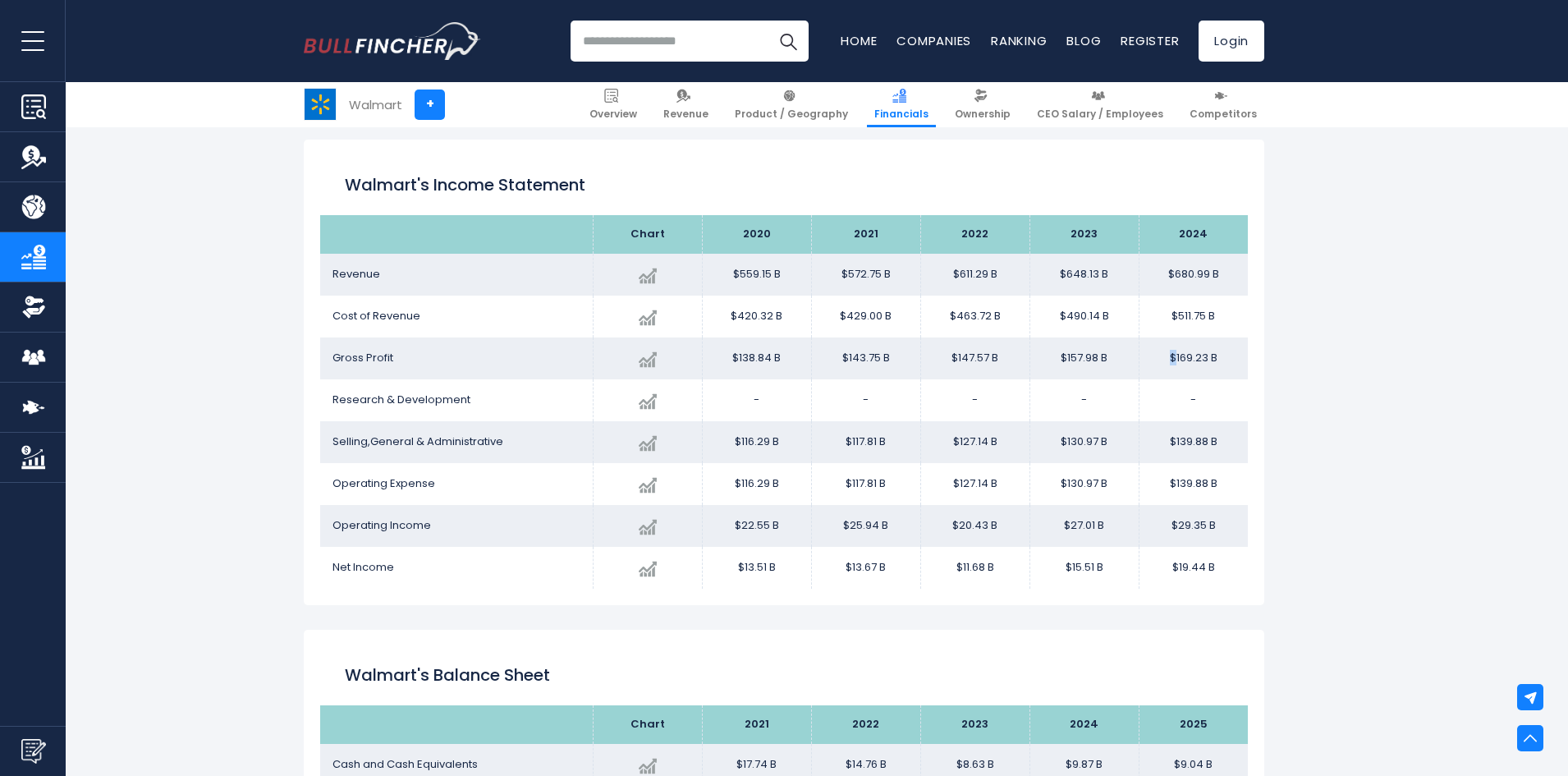
click at [1165, 367] on td "$169.23 B" at bounding box center [1194, 359] width 109 height 42
drag, startPoint x: 710, startPoint y: 0, endPoint x: 1222, endPoint y: 207, distance: 552.3
click at [1222, 207] on div "Walmart's Income Statement" at bounding box center [784, 185] width 928 height 59
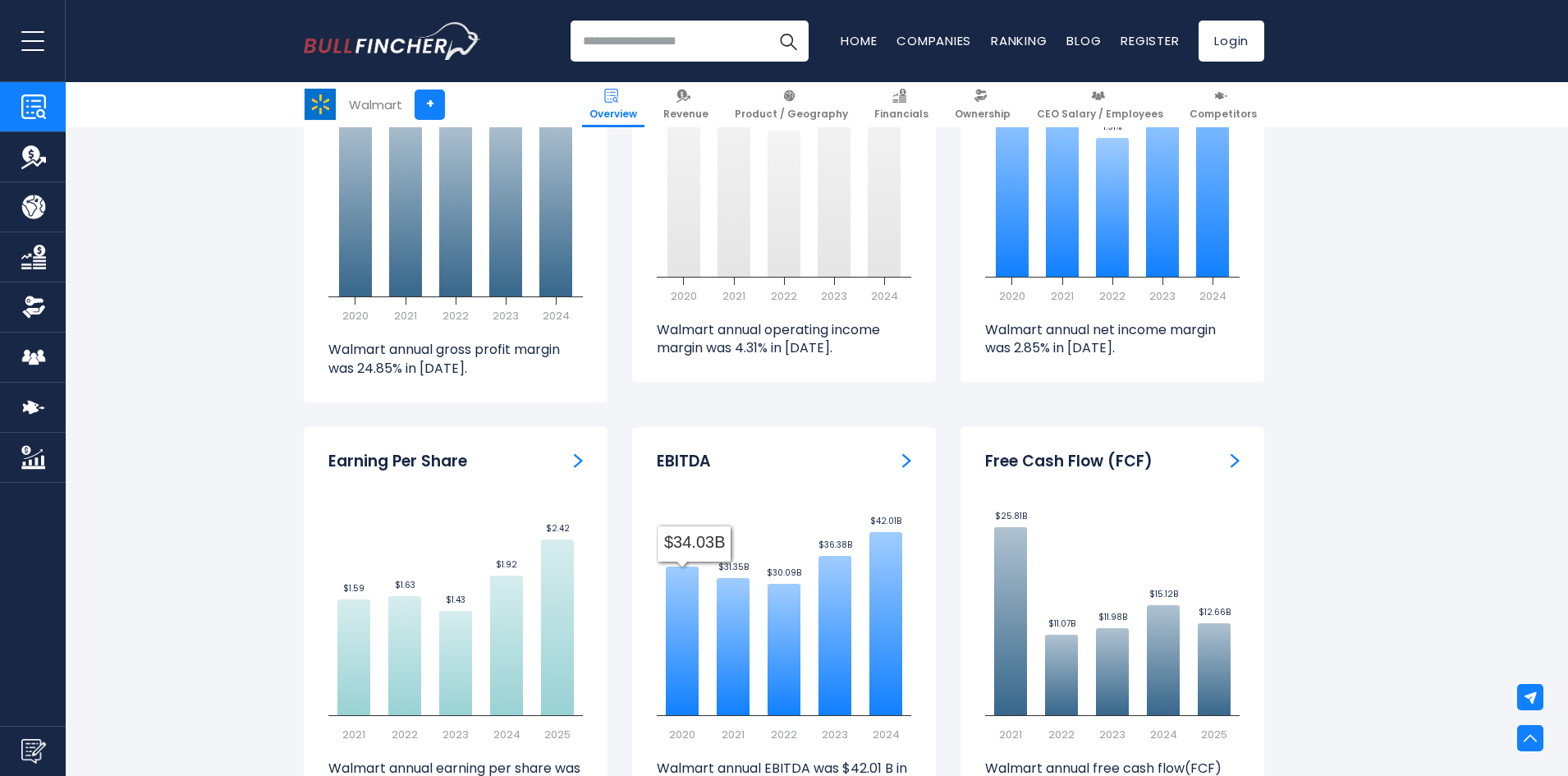
scroll to position [3859, 0]
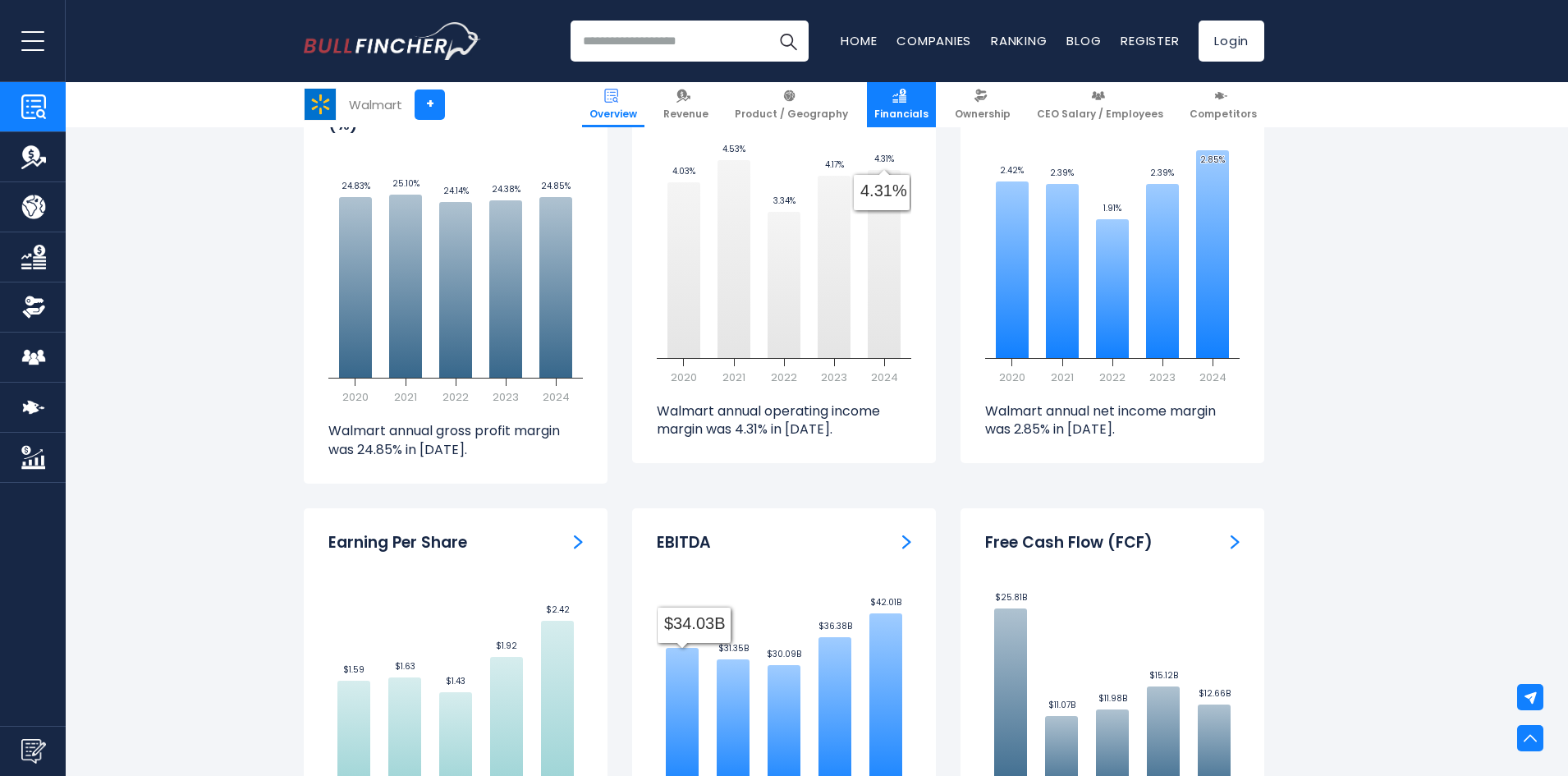
click at [896, 100] on link "Financials" at bounding box center [901, 104] width 69 height 45
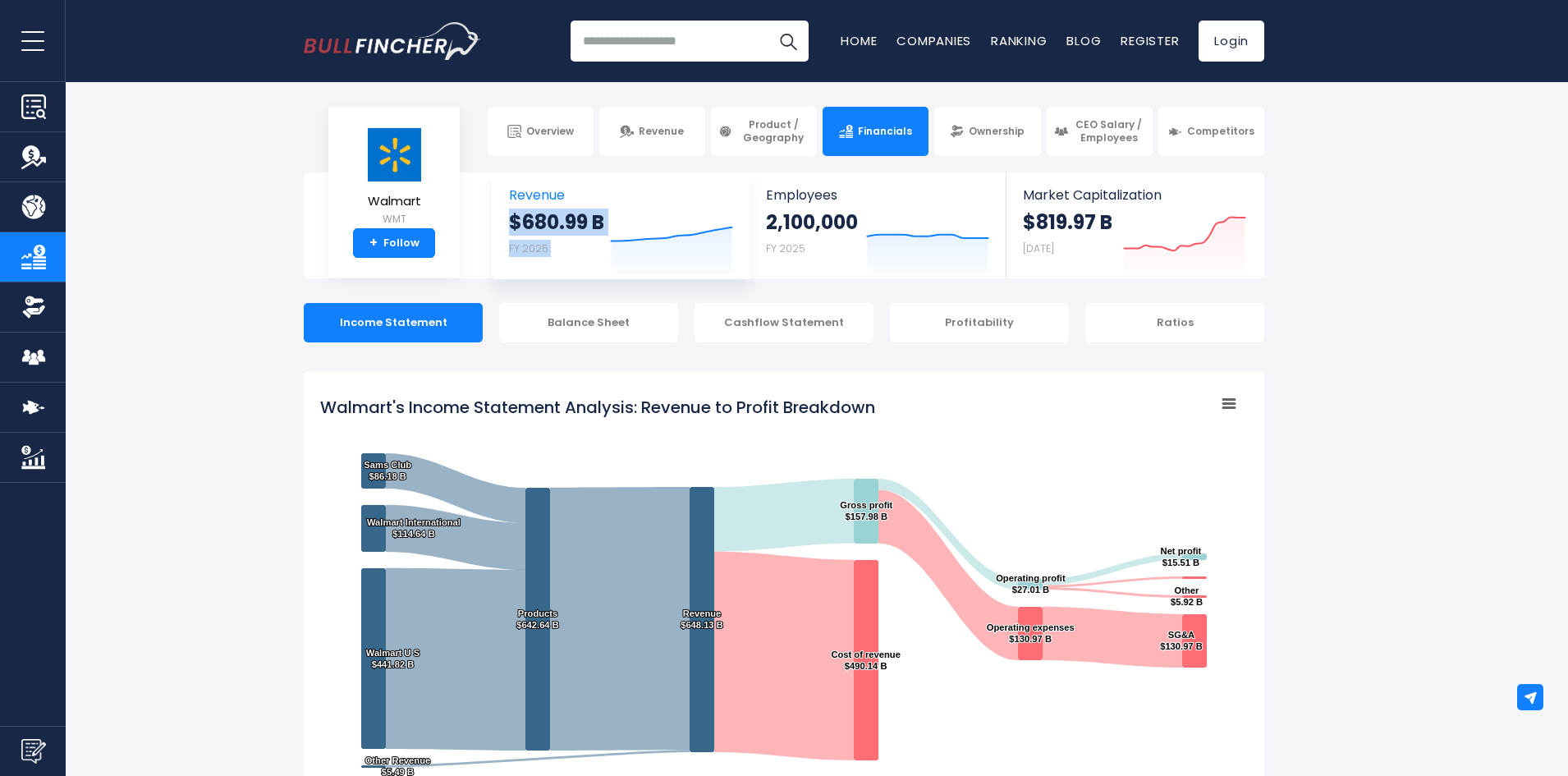
drag, startPoint x: 479, startPoint y: 214, endPoint x: 622, endPoint y: 221, distance: 143.2
click at [622, 221] on div "Revenue $680.99 B FY 2025 Created with Highcharts 12.1.2 Employees 2,100,000 FY…" at bounding box center [796, 225] width 936 height 106
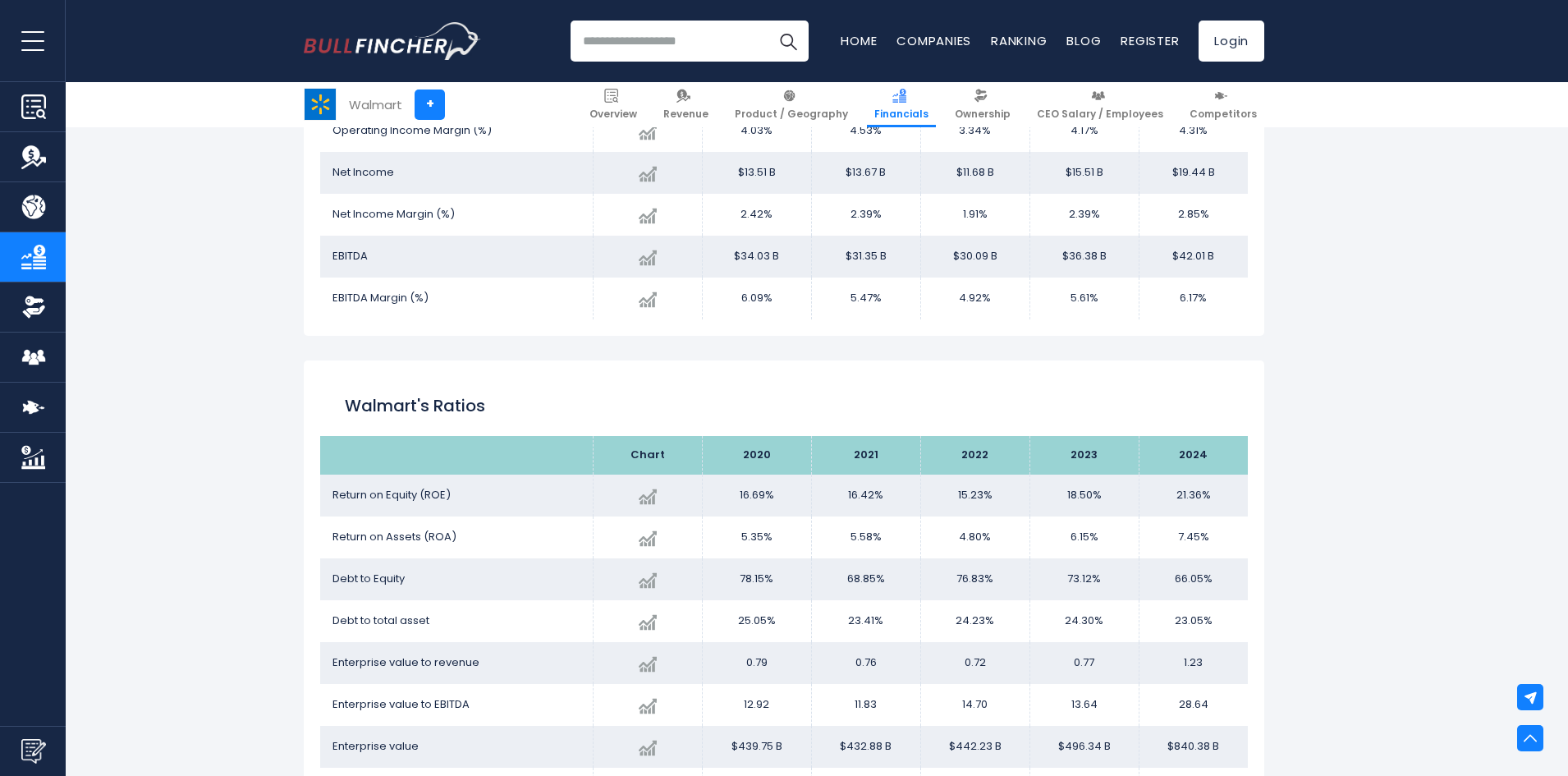
scroll to position [2791, 0]
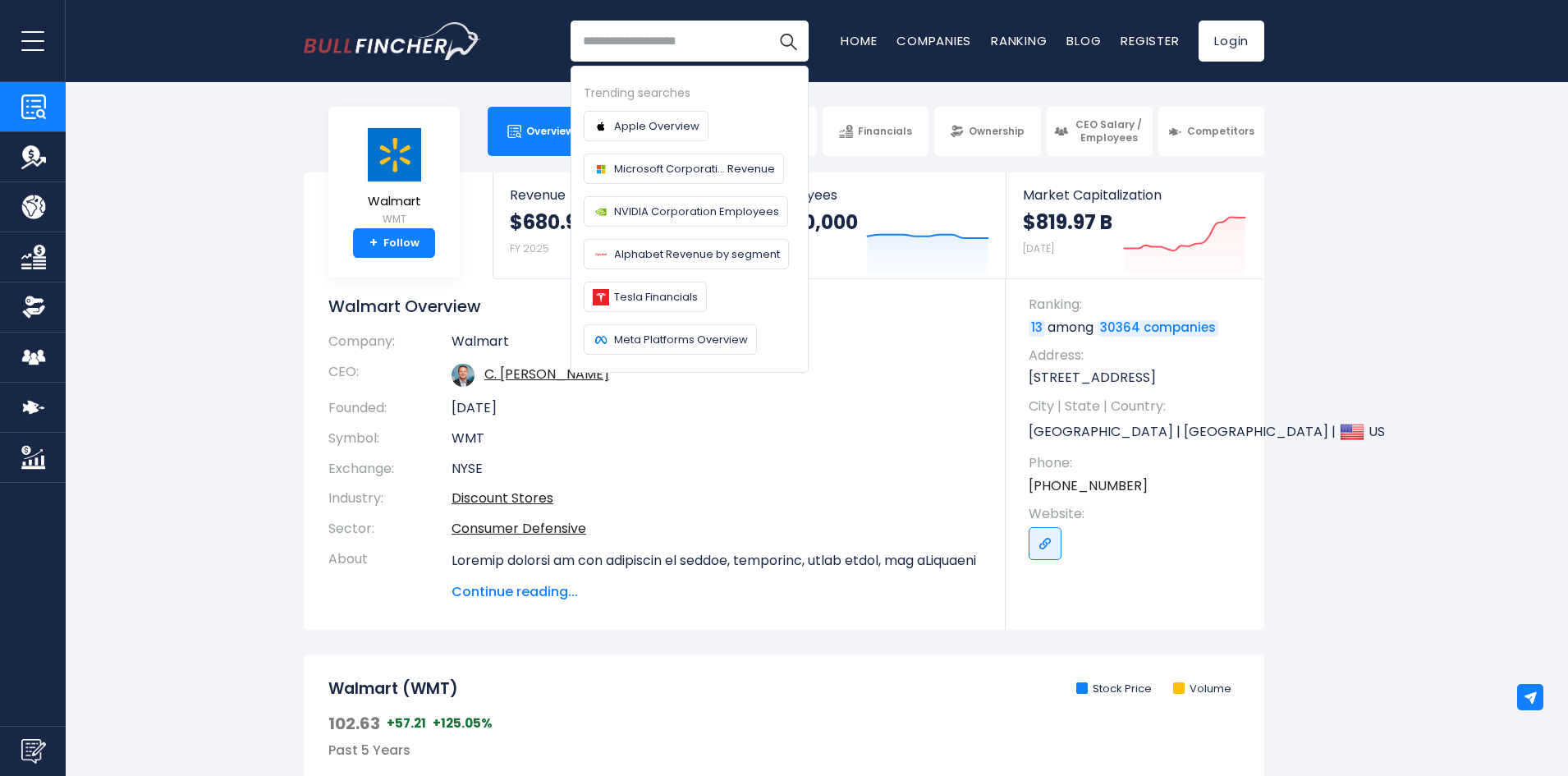
click at [177, 177] on section "Walmart WMT + Follow Revenue $680.99 B FY 2025 Created with Highcharts 12.1.2 E…" at bounding box center [784, 401] width 1568 height 457
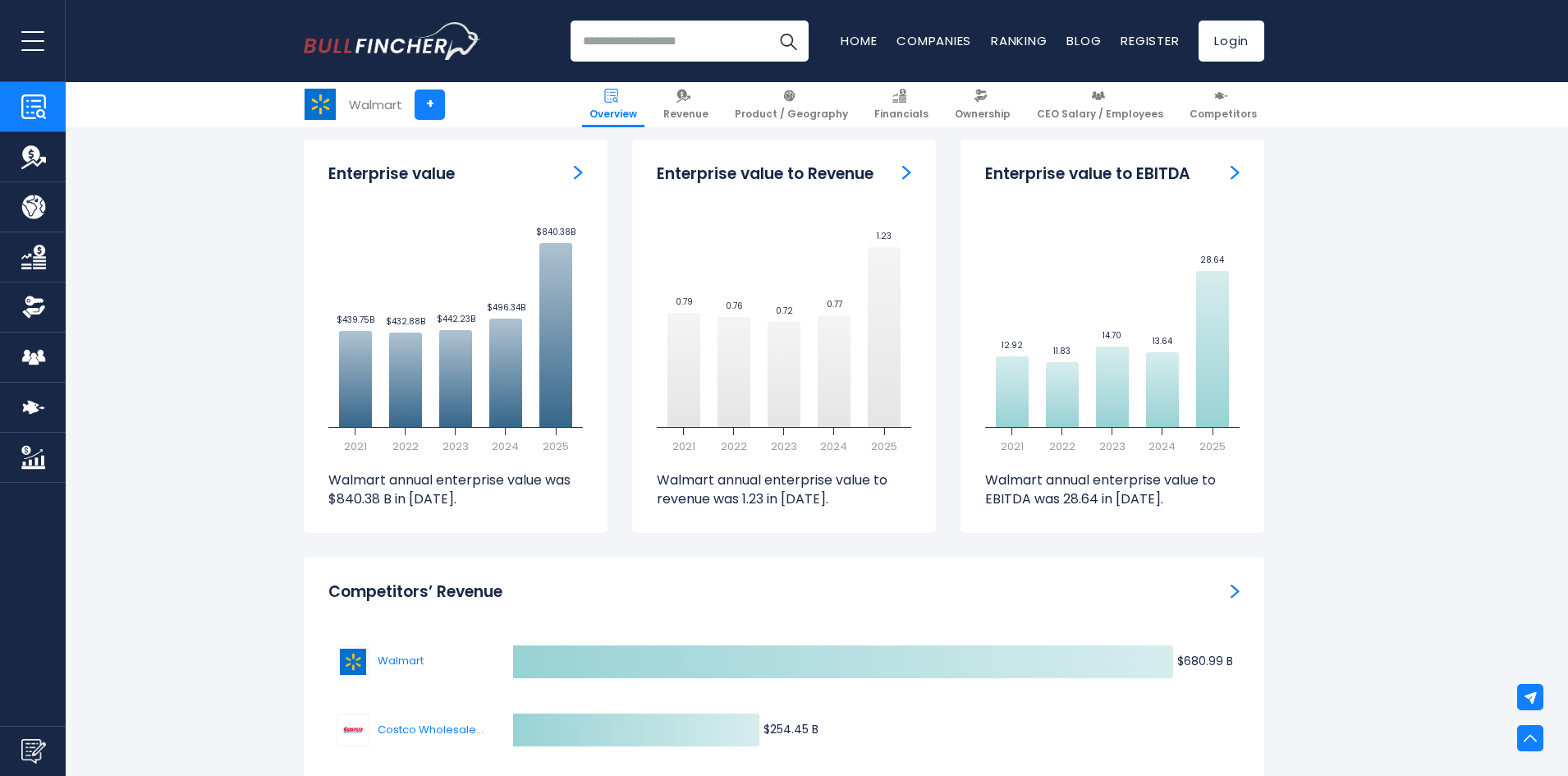
scroll to position [4761, 0]
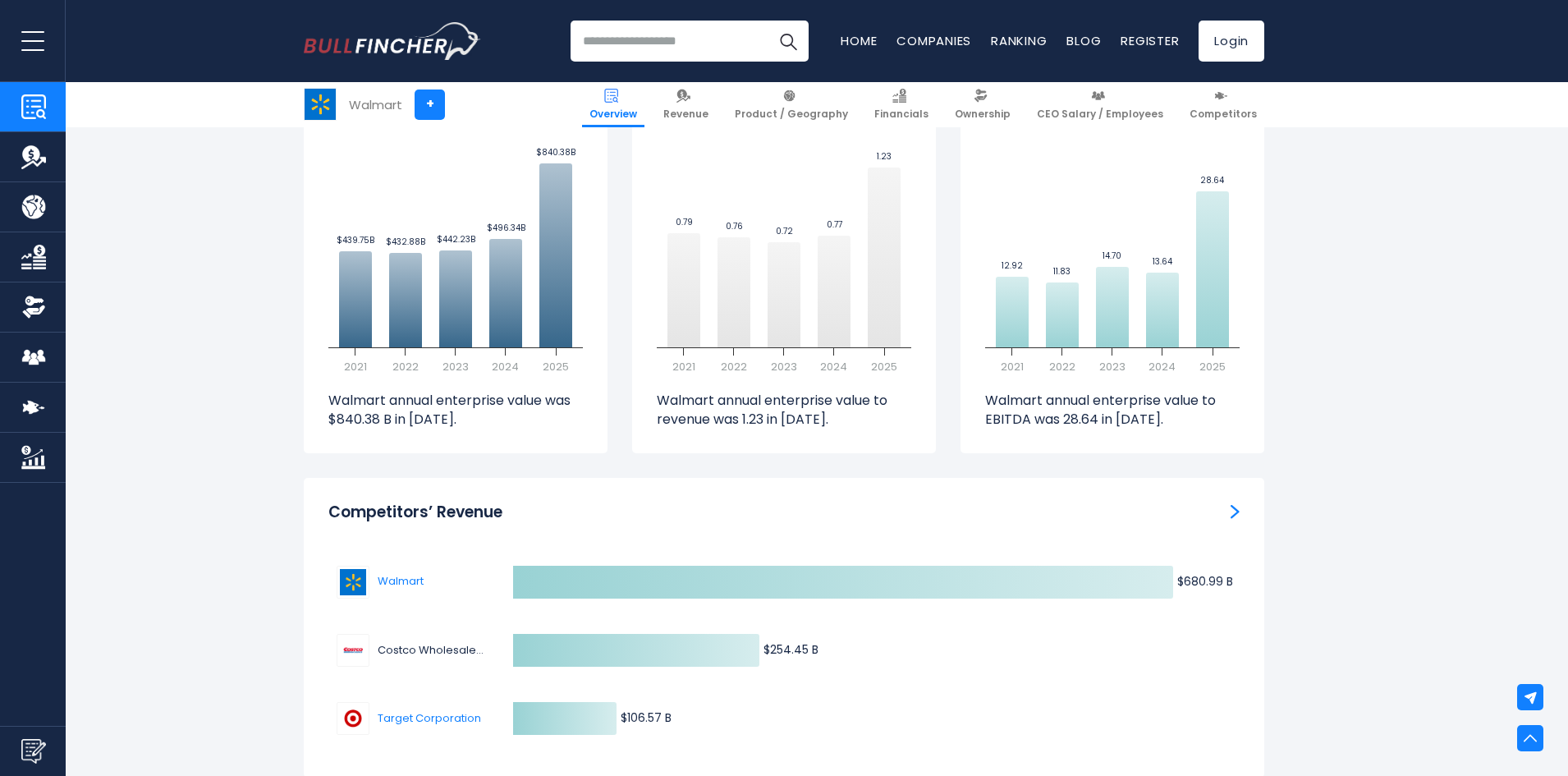
click at [431, 642] on span "Costco Wholesale Corporation" at bounding box center [431, 649] width 106 height 17
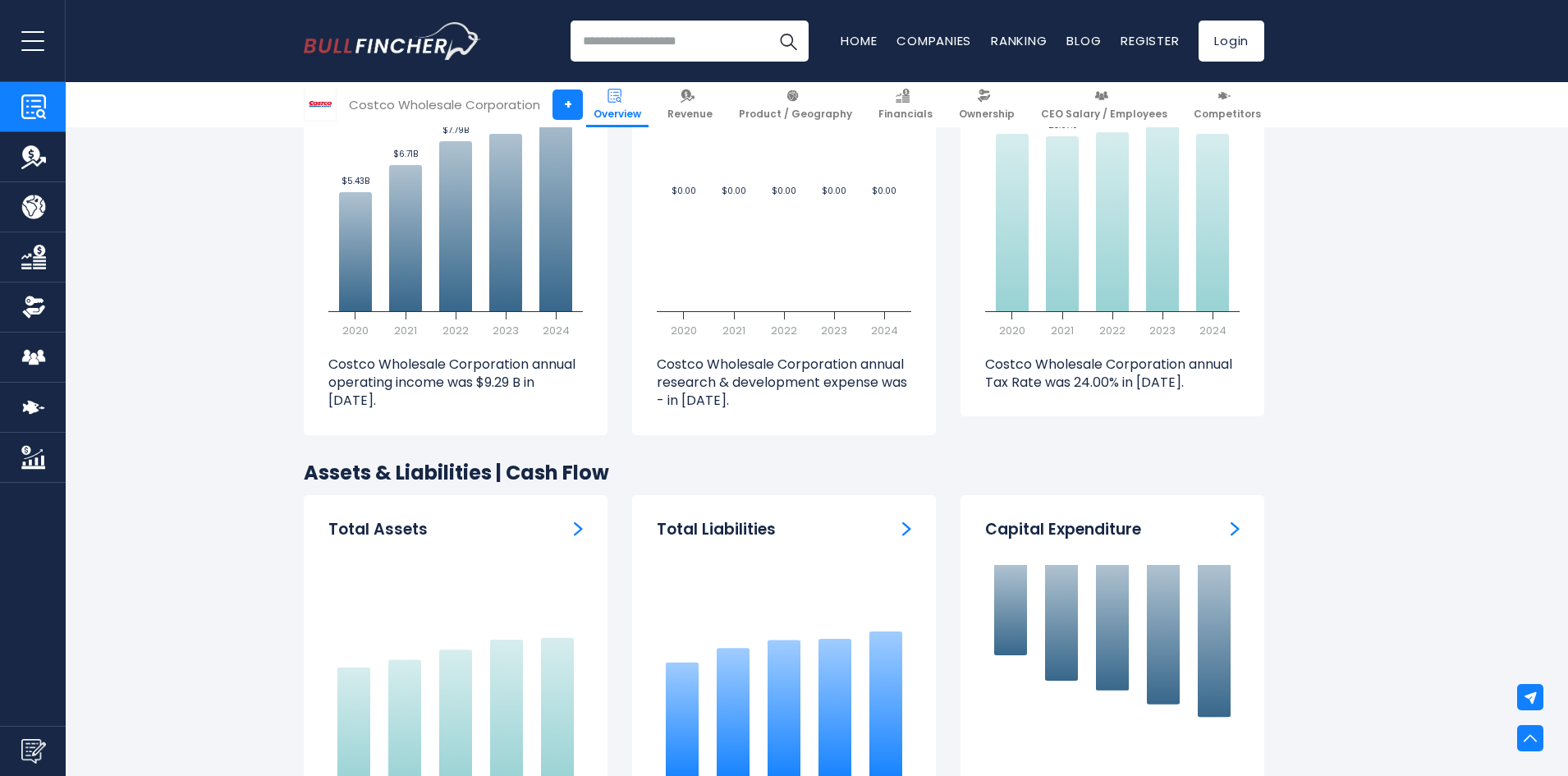
scroll to position [2135, 0]
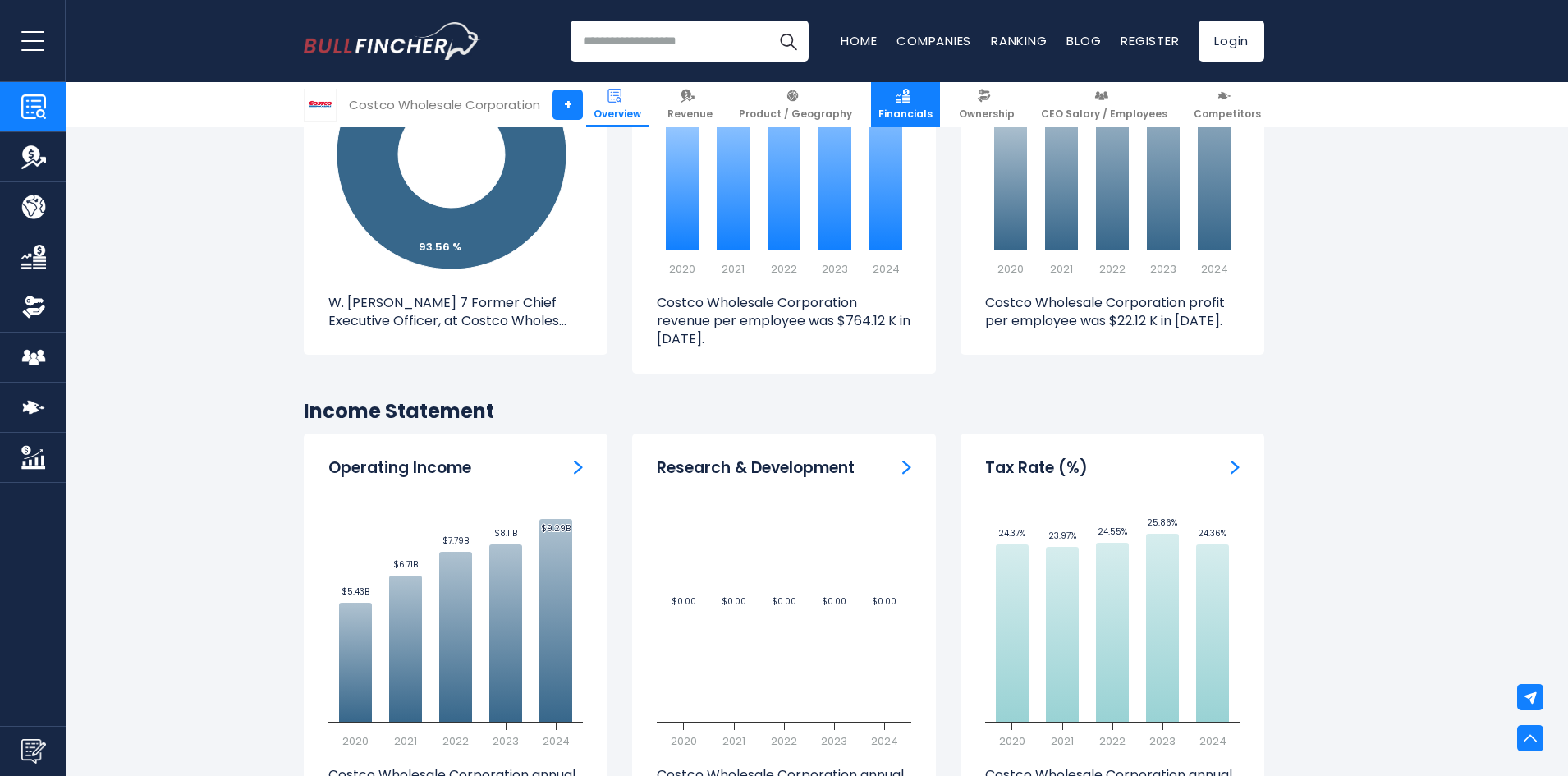
click at [904, 111] on span "Financials" at bounding box center [906, 113] width 54 height 13
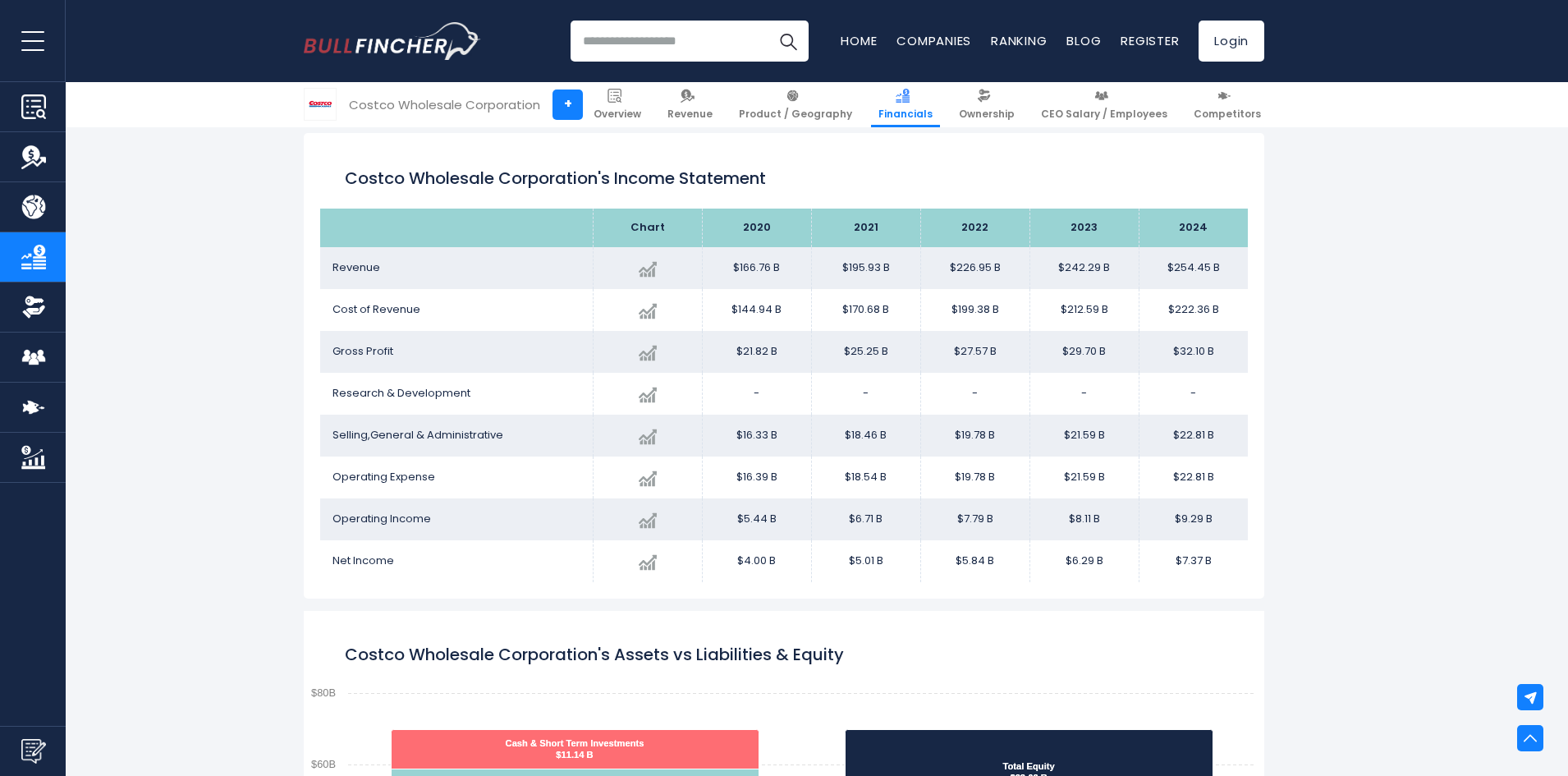
scroll to position [889, 0]
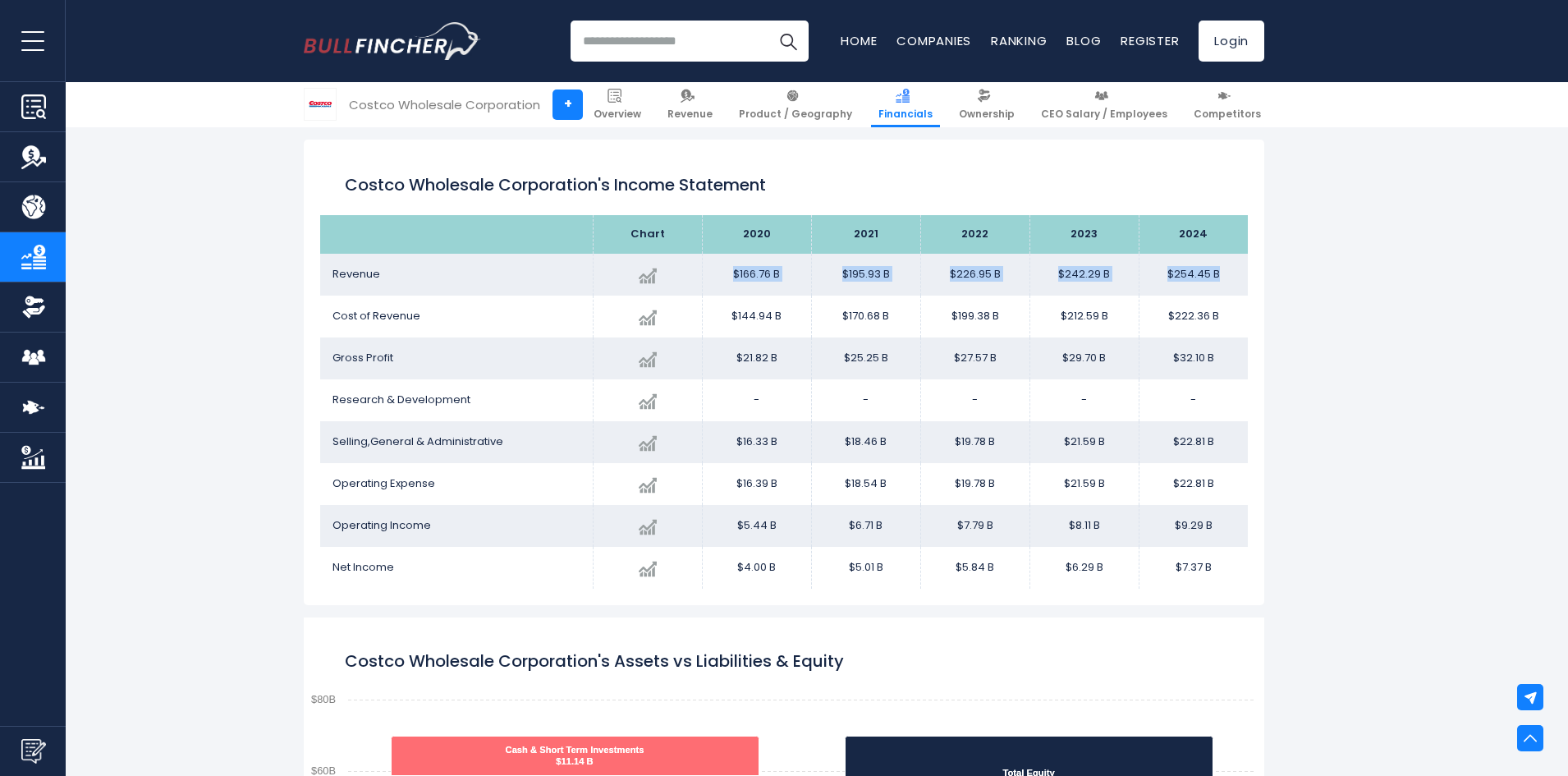
drag, startPoint x: 733, startPoint y: 278, endPoint x: 1234, endPoint y: 283, distance: 501.0
click at [1234, 283] on tr "Revenue Created with Highcharts 12.1.2 $254.45 B + 5.02% 2024 $166.76B ​ $166.7…" at bounding box center [784, 275] width 928 height 42
click at [1229, 288] on td "$254.45 B" at bounding box center [1194, 275] width 109 height 42
drag, startPoint x: 729, startPoint y: 356, endPoint x: 1281, endPoint y: 373, distance: 552.3
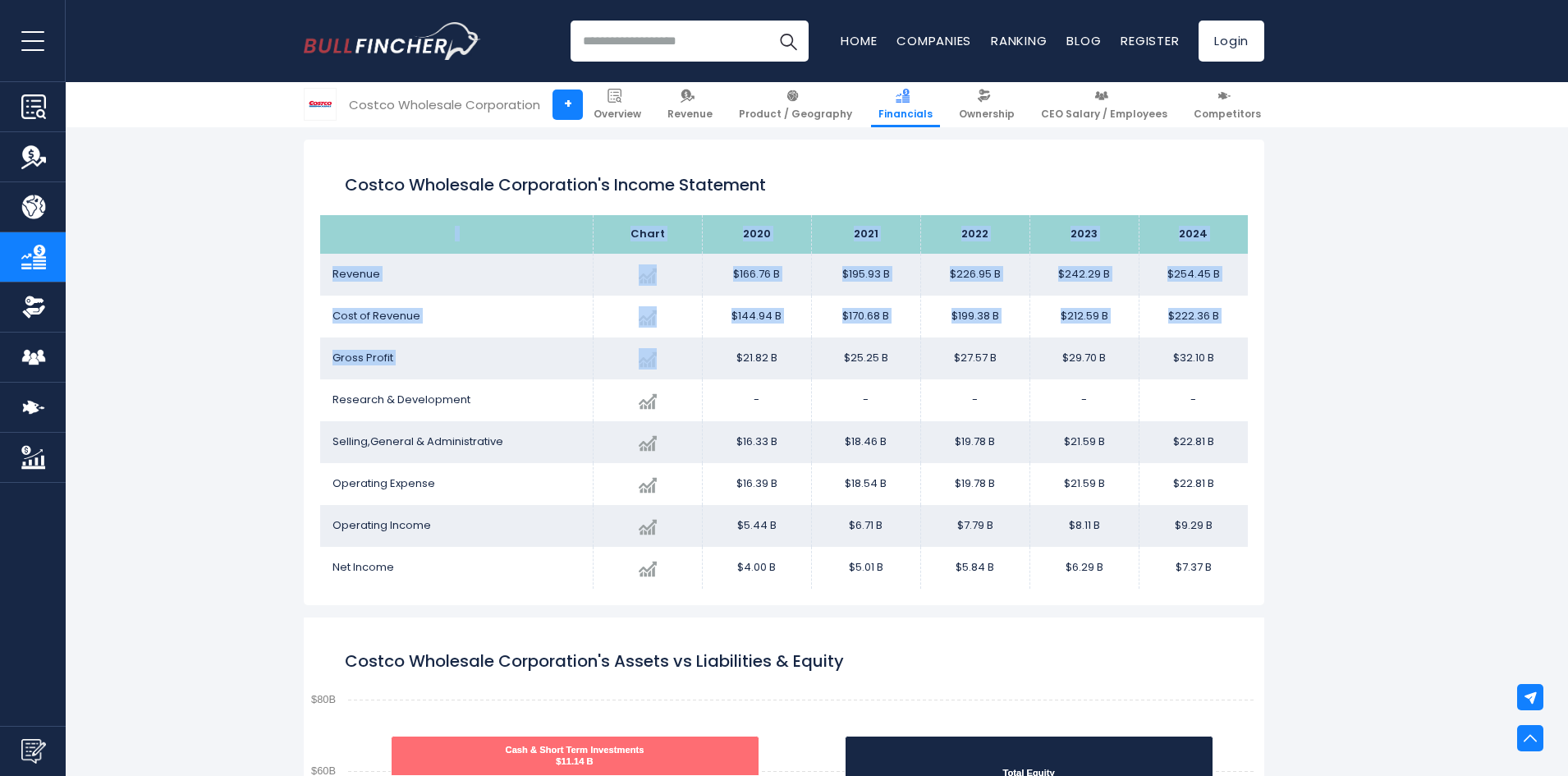
click at [1183, 428] on td "$22.81 B" at bounding box center [1194, 442] width 109 height 42
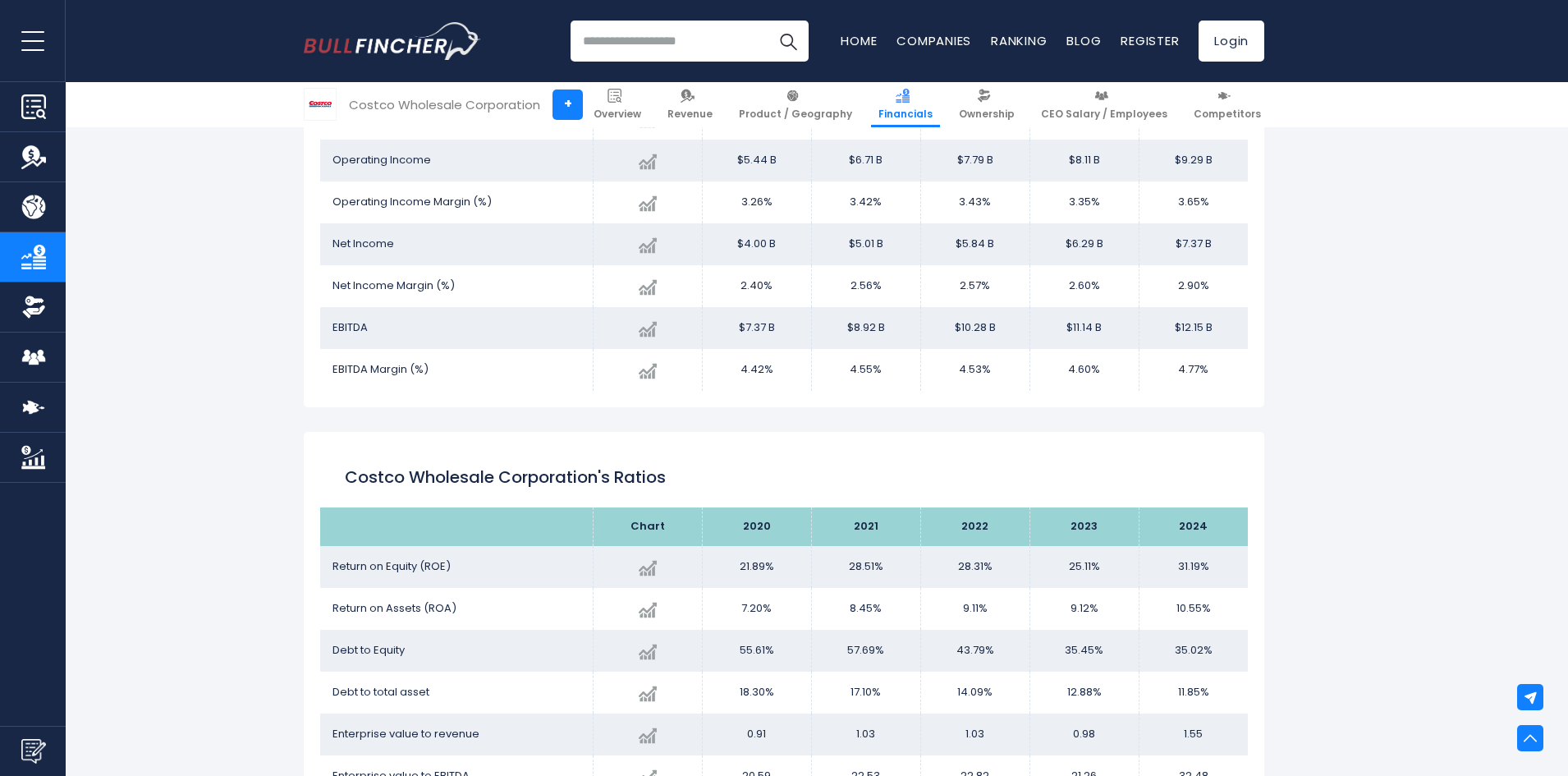
scroll to position [3023, 0]
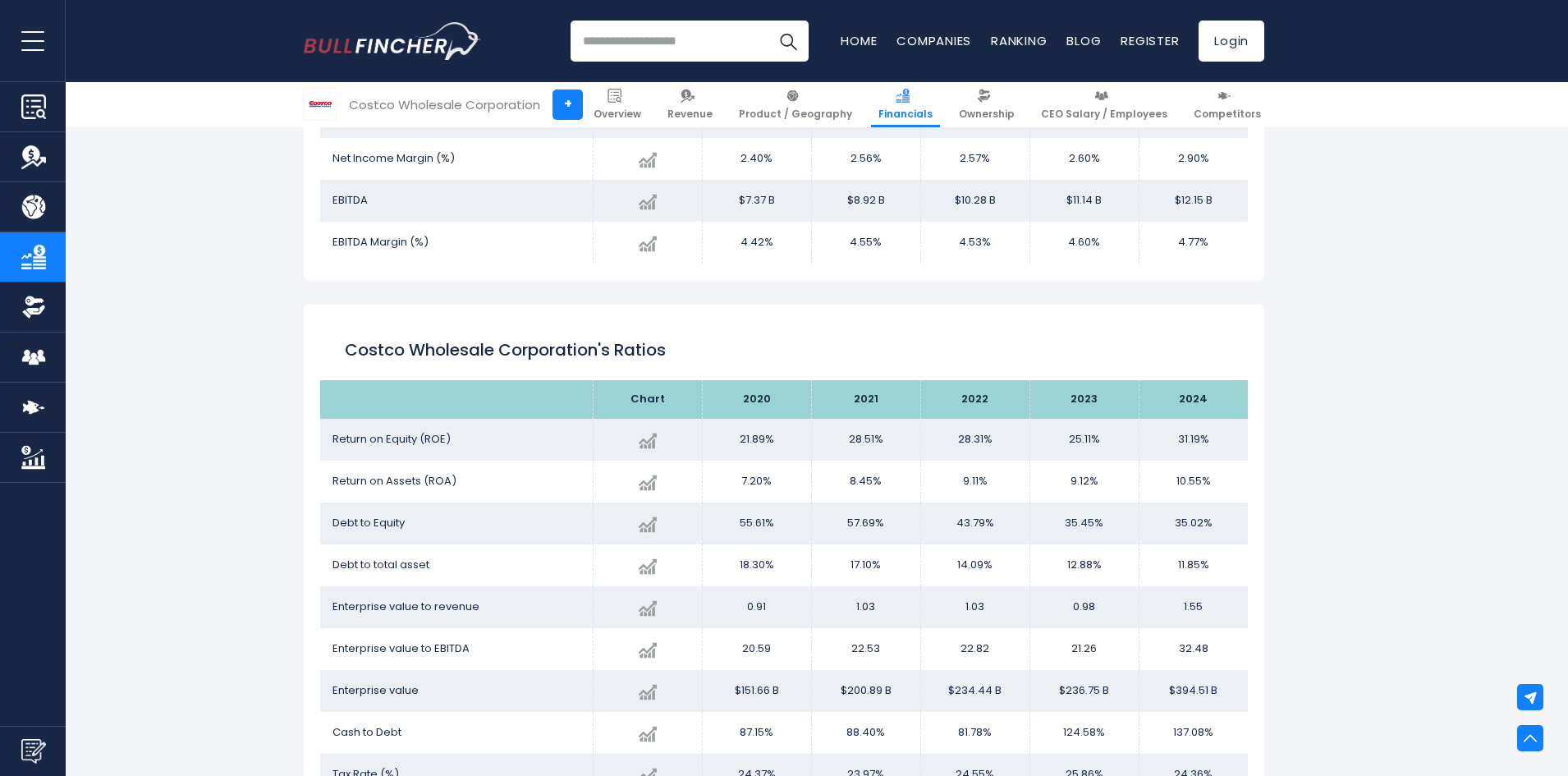
drag, startPoint x: 1174, startPoint y: 439, endPoint x: 1217, endPoint y: 438, distance: 43.0
click at [1217, 438] on td "31.19%" at bounding box center [1194, 439] width 109 height 42
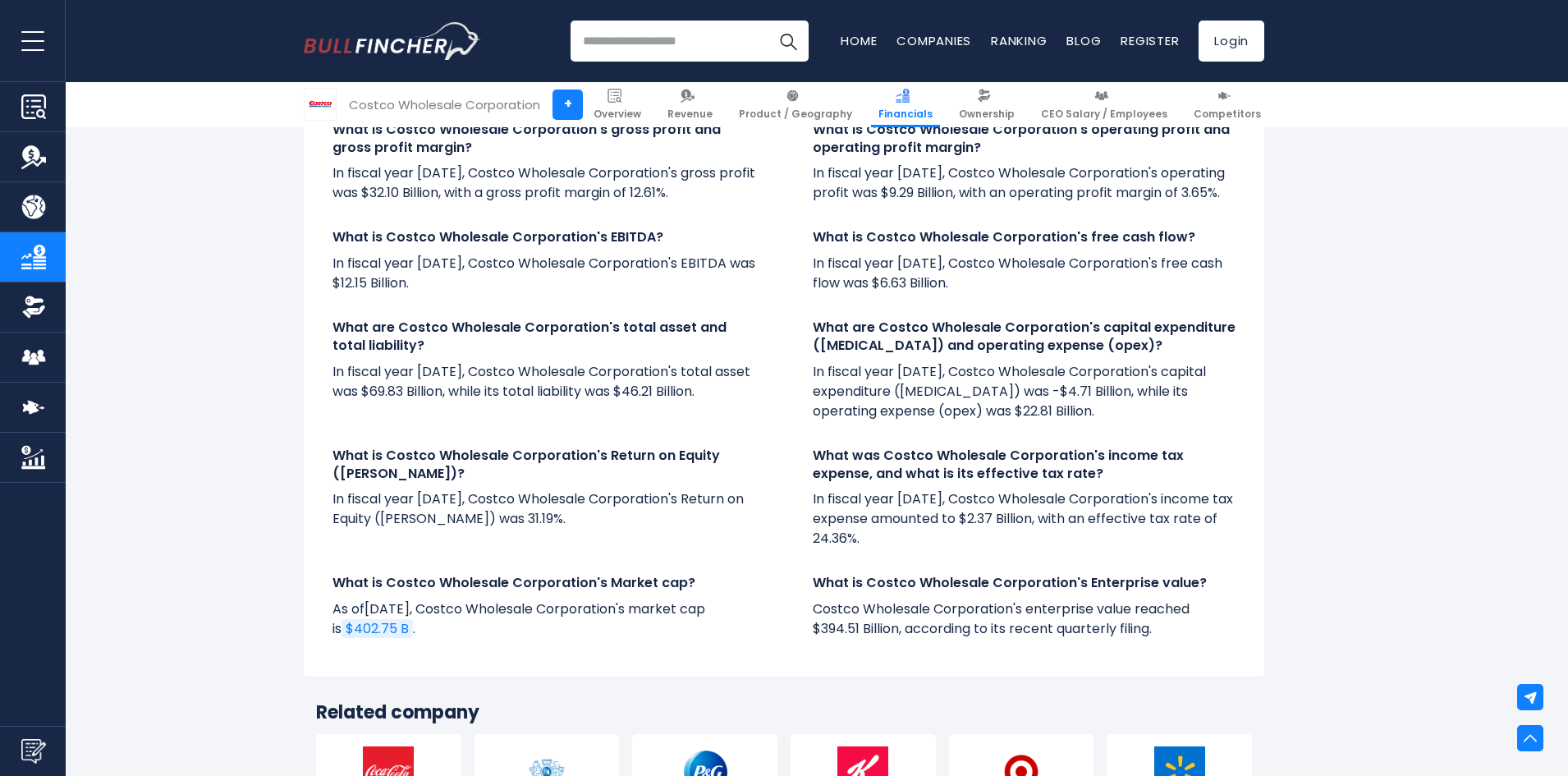
scroll to position [4173, 0]
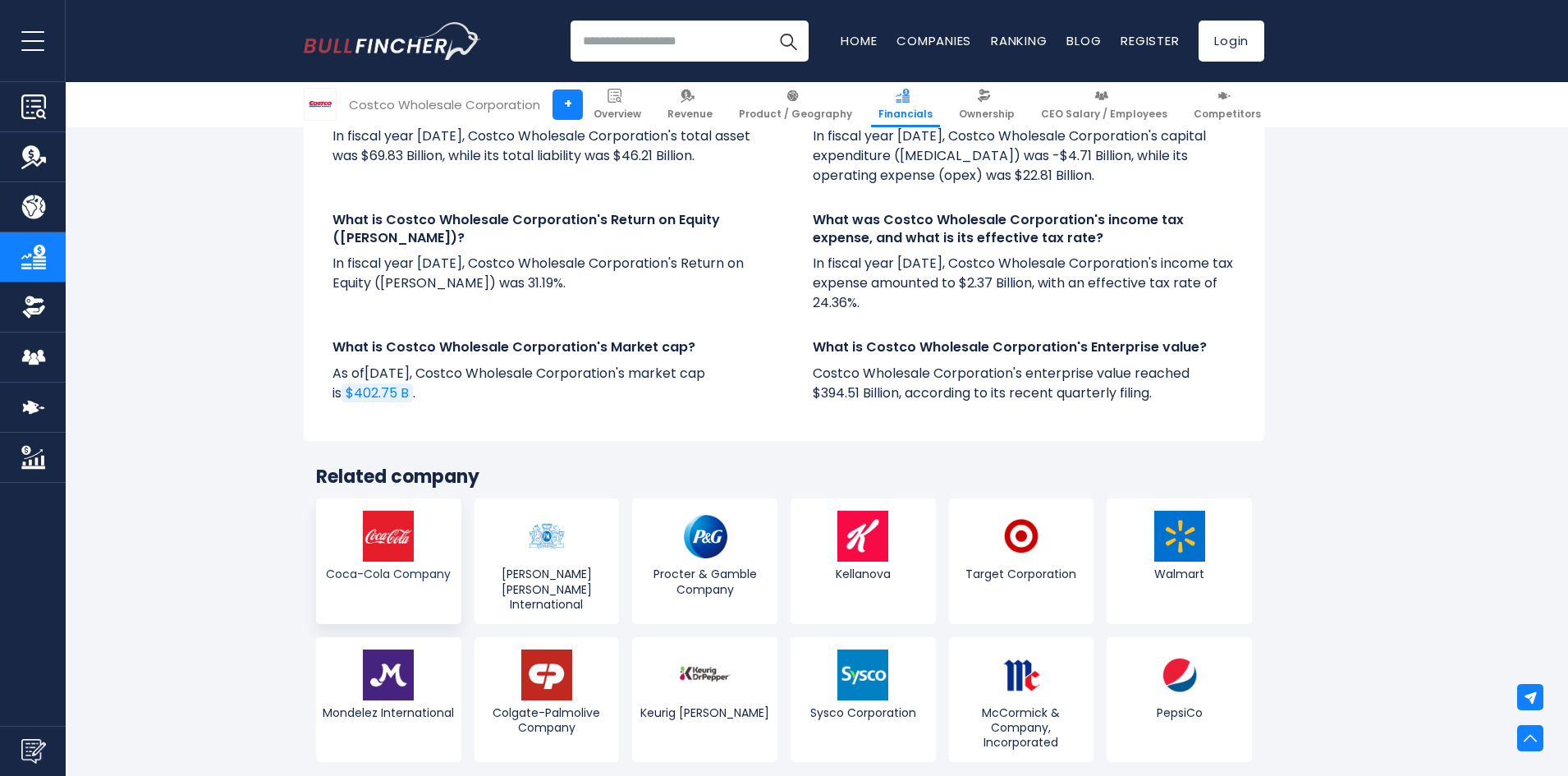
click at [380, 533] on img at bounding box center [388, 536] width 51 height 51
